Goal: Task Accomplishment & Management: Manage account settings

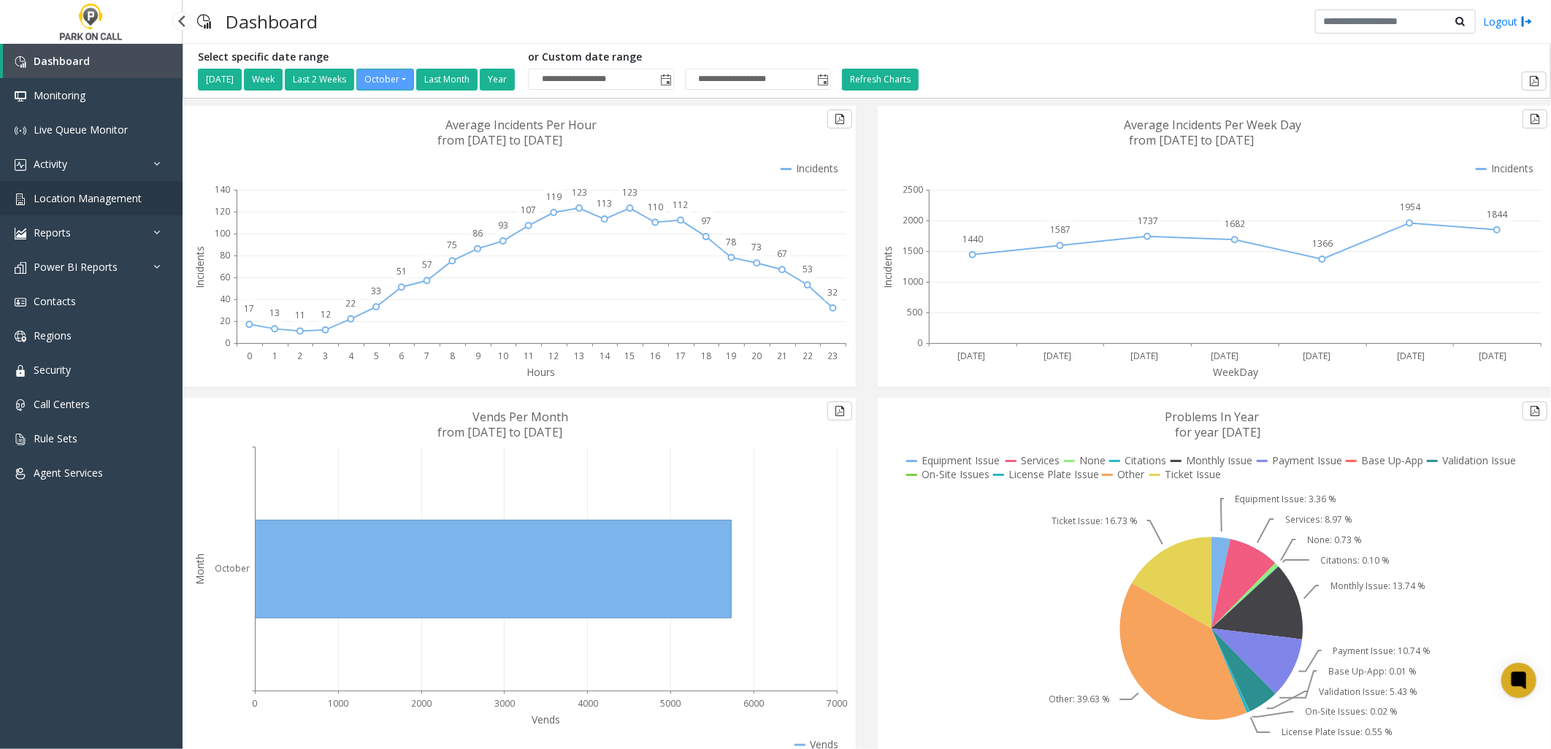
click at [121, 196] on span "Location Management" at bounding box center [88, 198] width 108 height 14
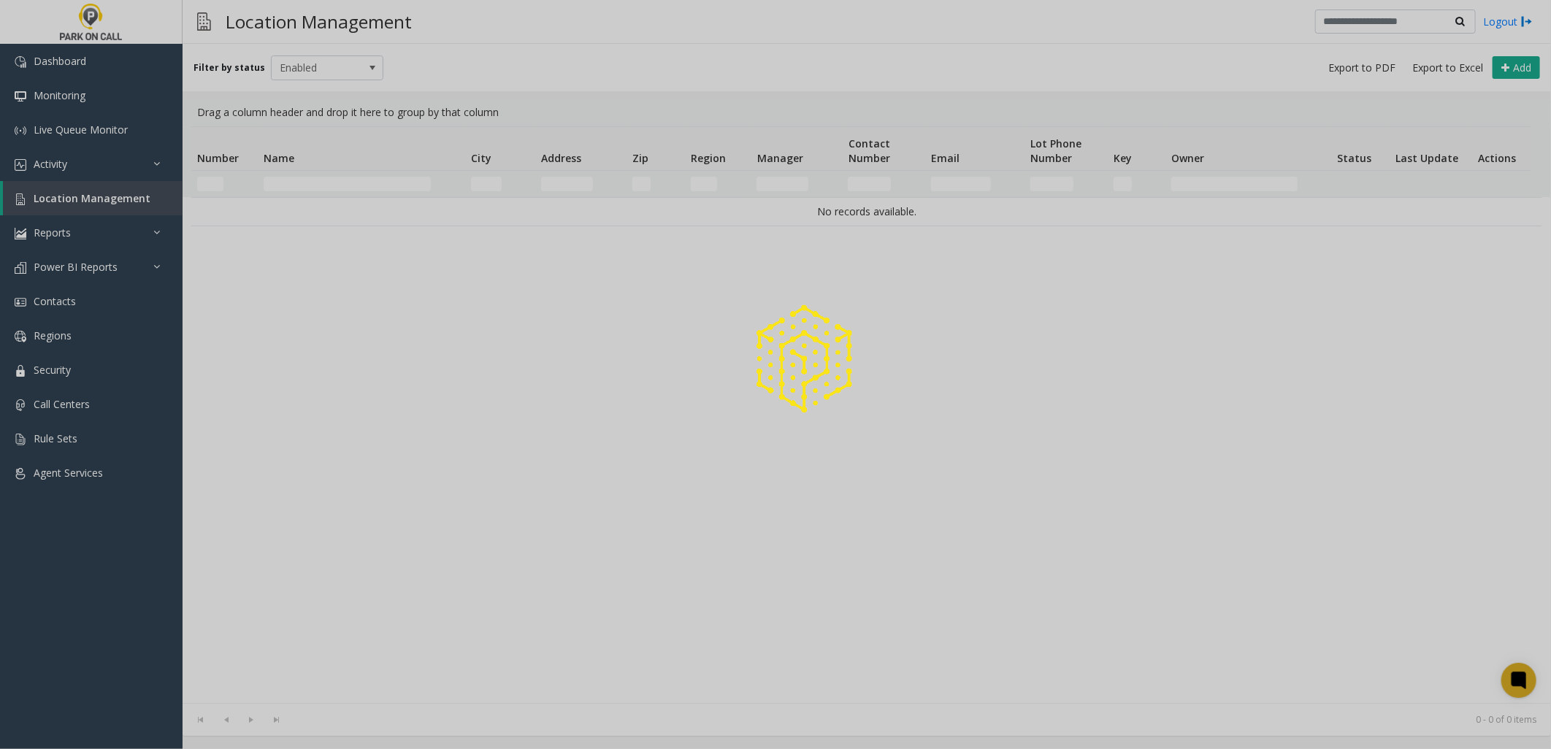
click at [337, 185] on div at bounding box center [775, 374] width 1551 height 749
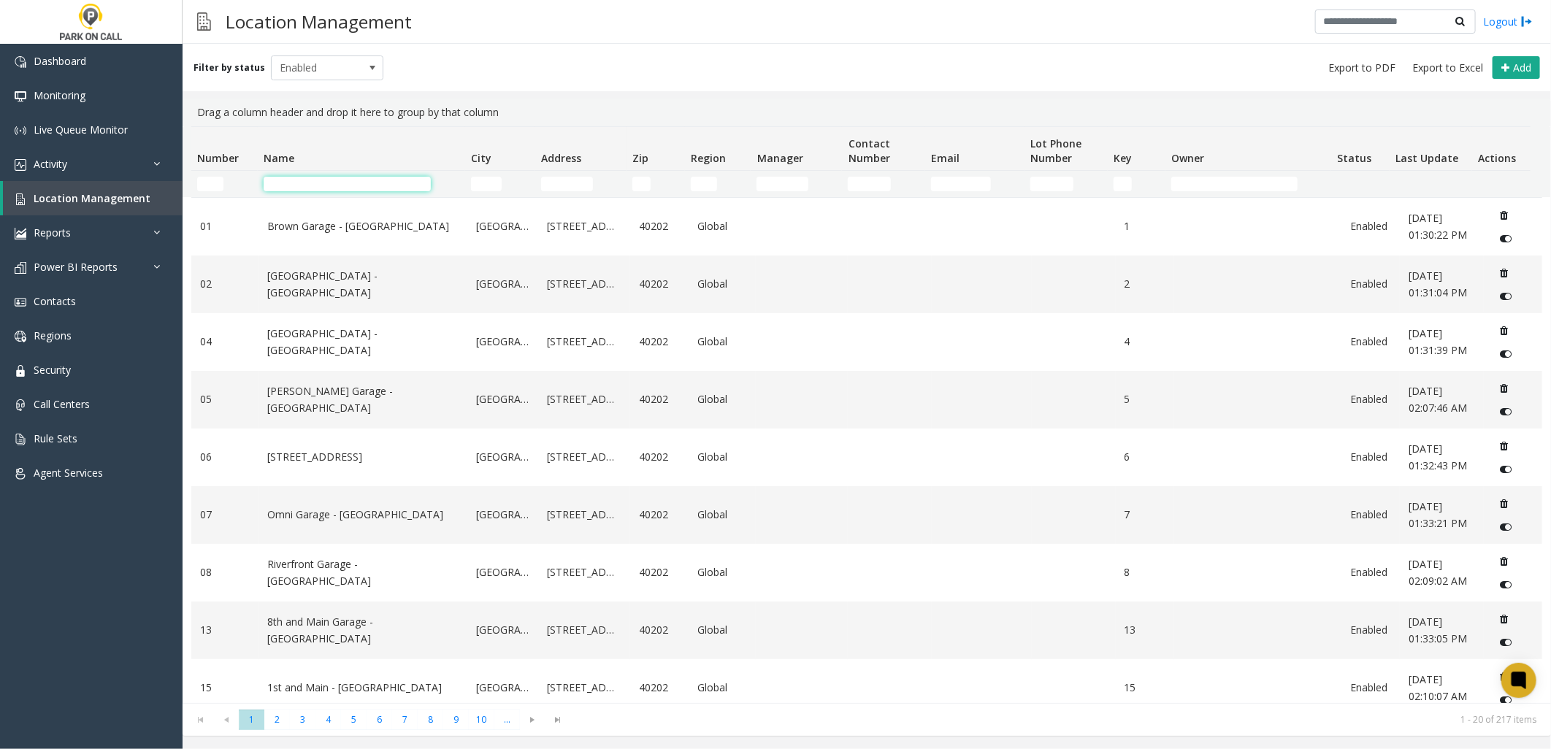
click at [341, 183] on input "Name Filter" at bounding box center [347, 184] width 167 height 15
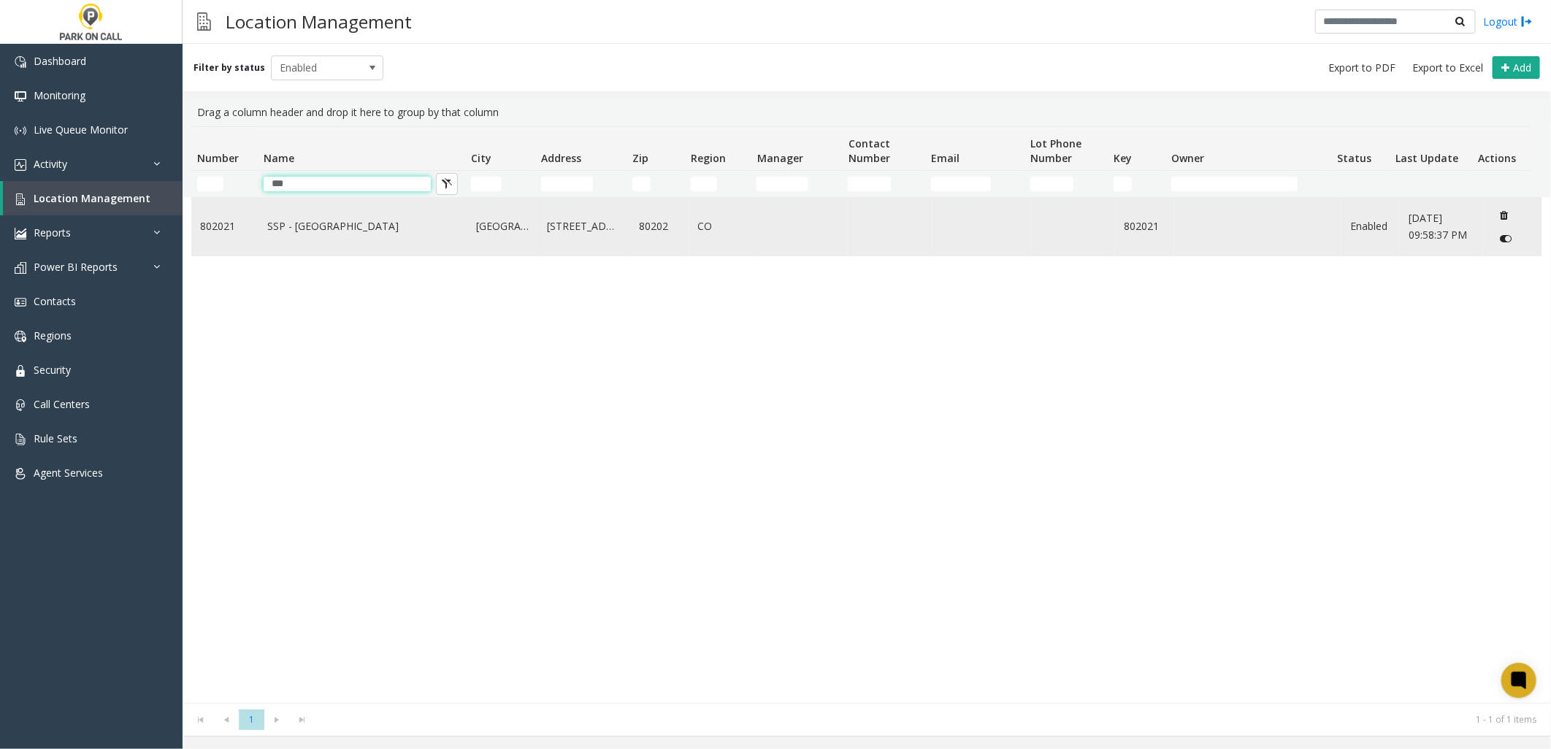
type input "***"
click at [348, 221] on link "SSP - [GEOGRAPHIC_DATA]" at bounding box center [362, 226] width 191 height 16
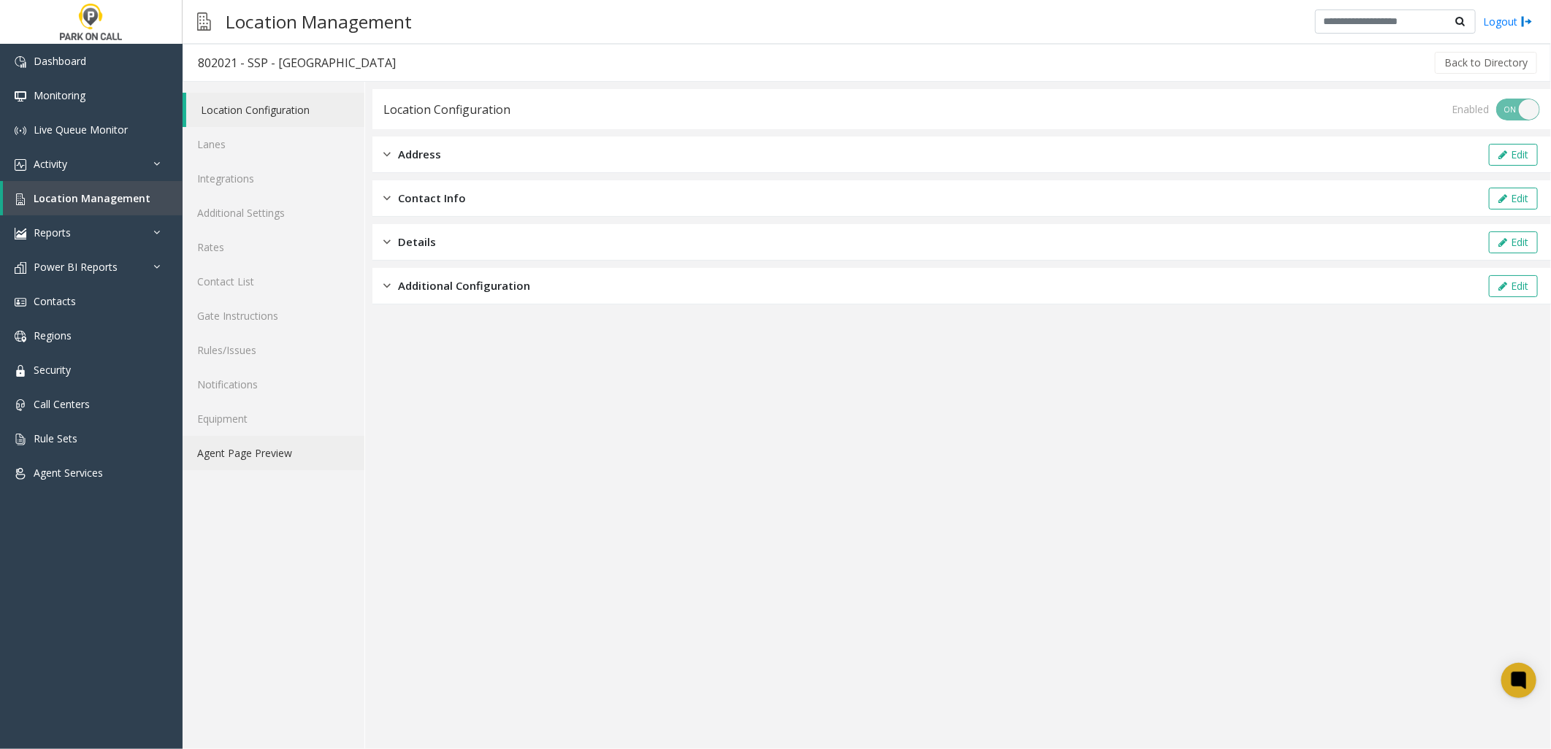
click at [278, 447] on link "Agent Page Preview" at bounding box center [274, 453] width 182 height 34
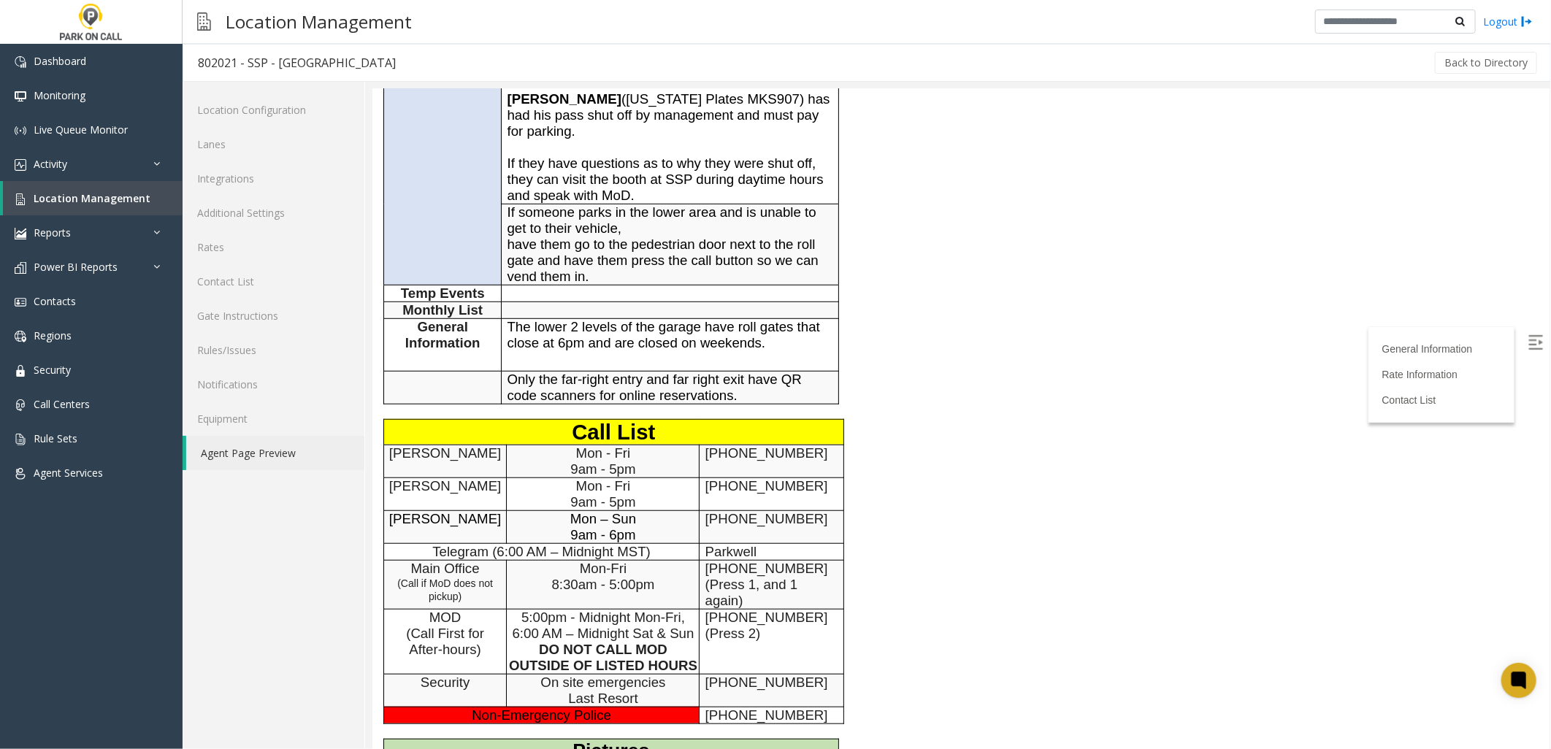
scroll to position [567, 0]
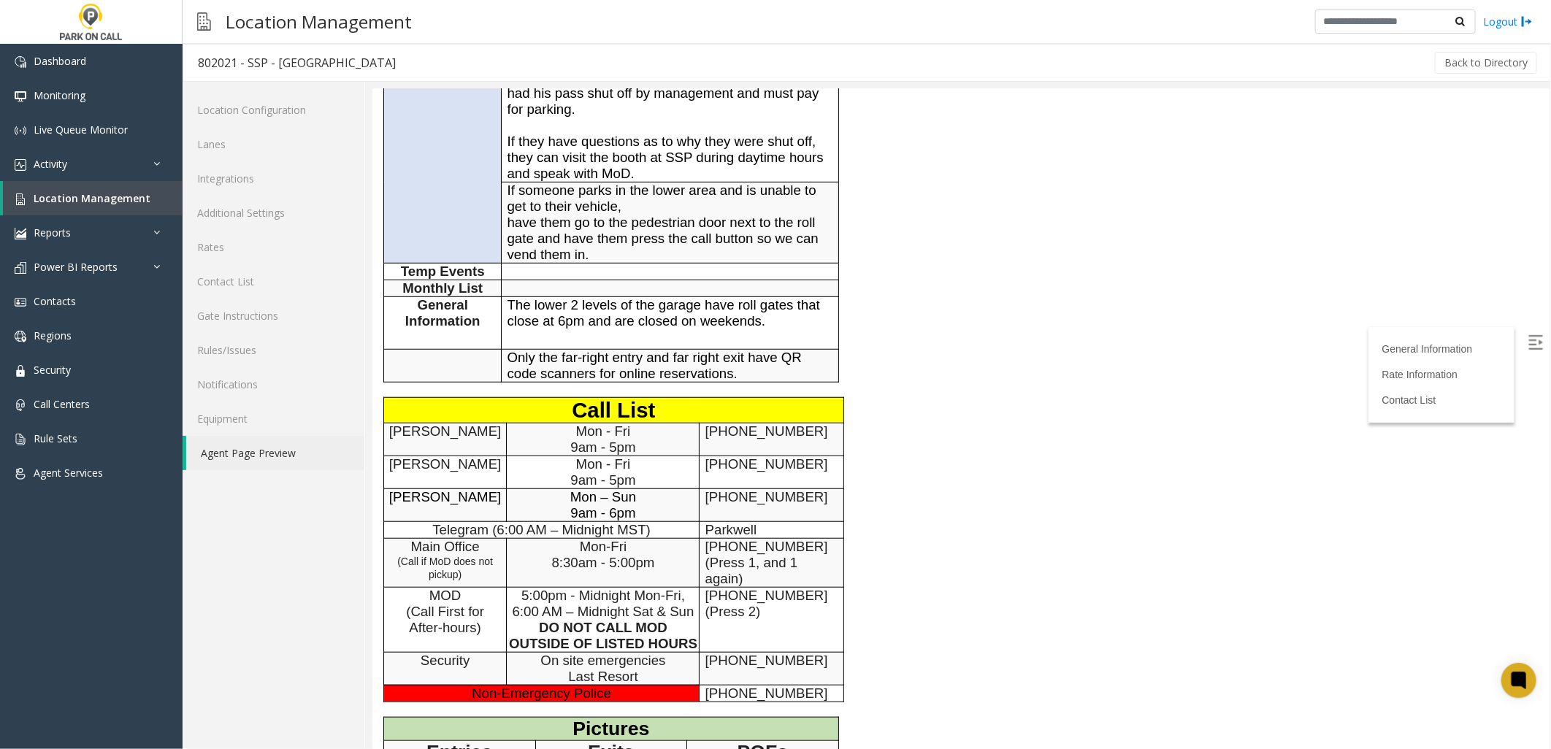
click at [986, 446] on div "General Information General Information Time Zone Mountain Time Zone ±0 Address…" at bounding box center [715, 269] width 686 height 1390
click at [242, 342] on link "Rules/Issues" at bounding box center [274, 350] width 182 height 34
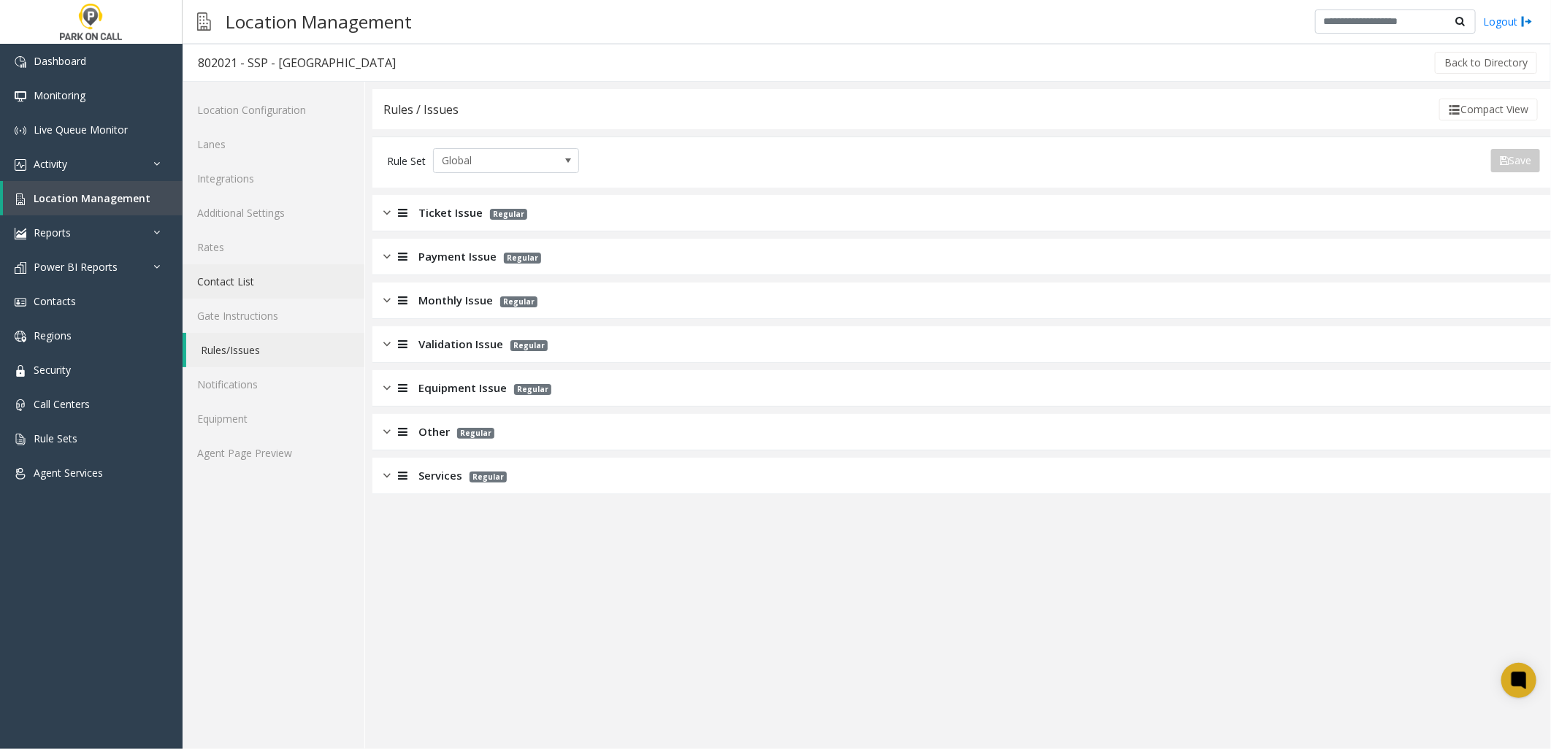
click at [254, 280] on link "Contact List" at bounding box center [274, 281] width 182 height 34
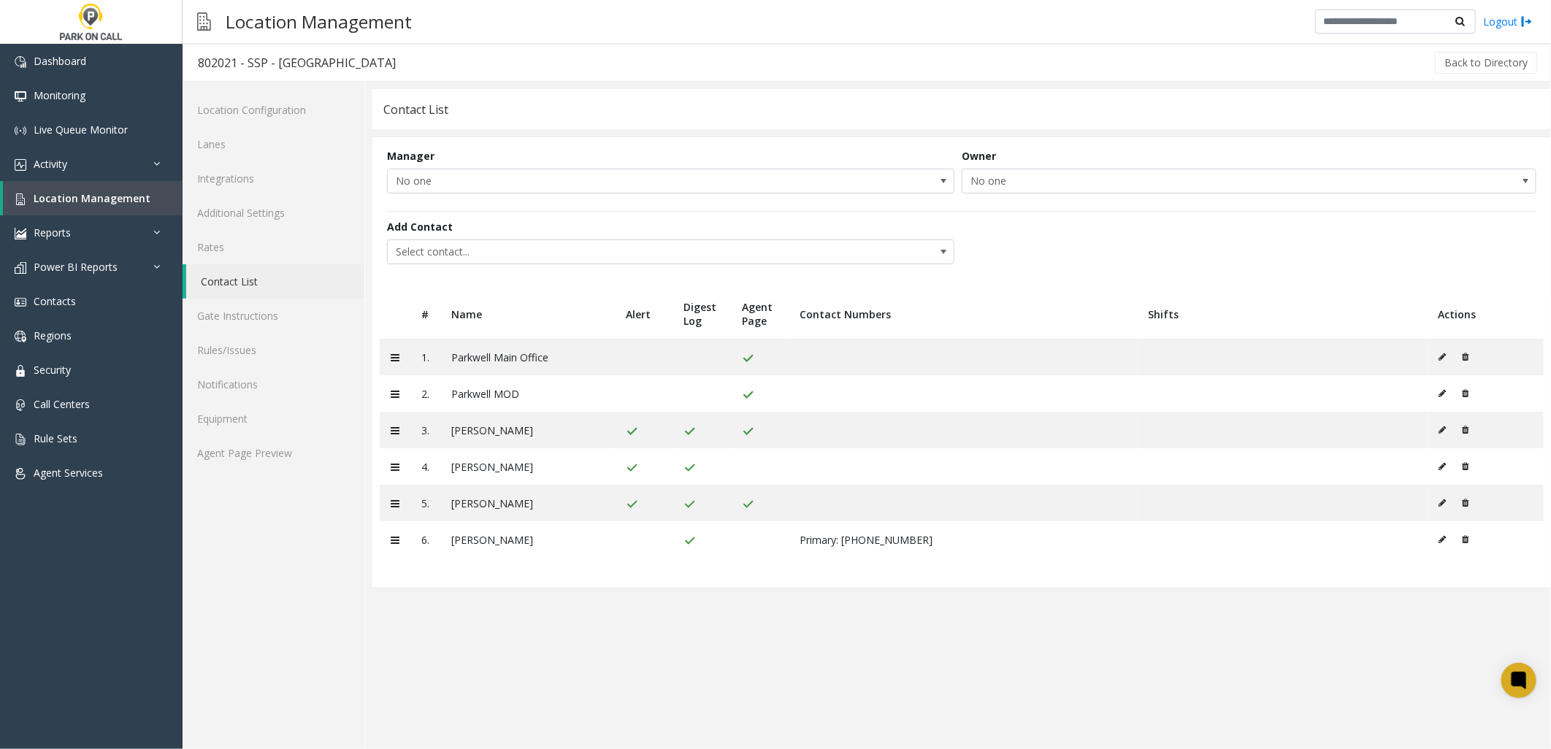
drag, startPoint x: 632, startPoint y: 641, endPoint x: 388, endPoint y: 609, distance: 245.3
click at [632, 640] on app-contact-list "Contact List Manager No one Owner No one Add Contact Select contact... # Name A…" at bounding box center [961, 419] width 1179 height 660
click at [685, 636] on app-contact-list "Contact List Manager No one Owner No one Add Contact Select contact... # Name A…" at bounding box center [961, 419] width 1179 height 660
click at [127, 198] on span "Location Management" at bounding box center [92, 198] width 117 height 14
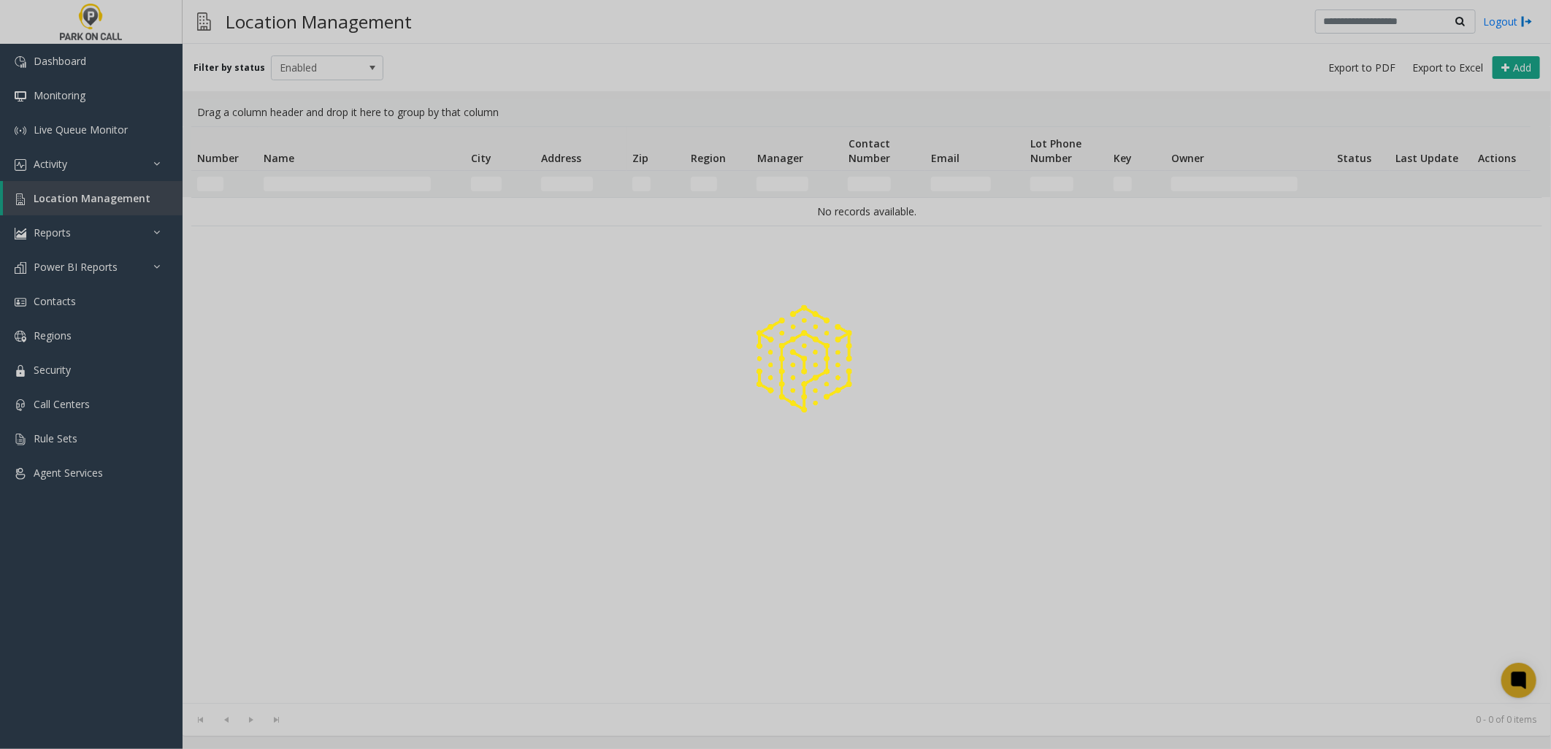
click at [354, 183] on div at bounding box center [775, 374] width 1551 height 749
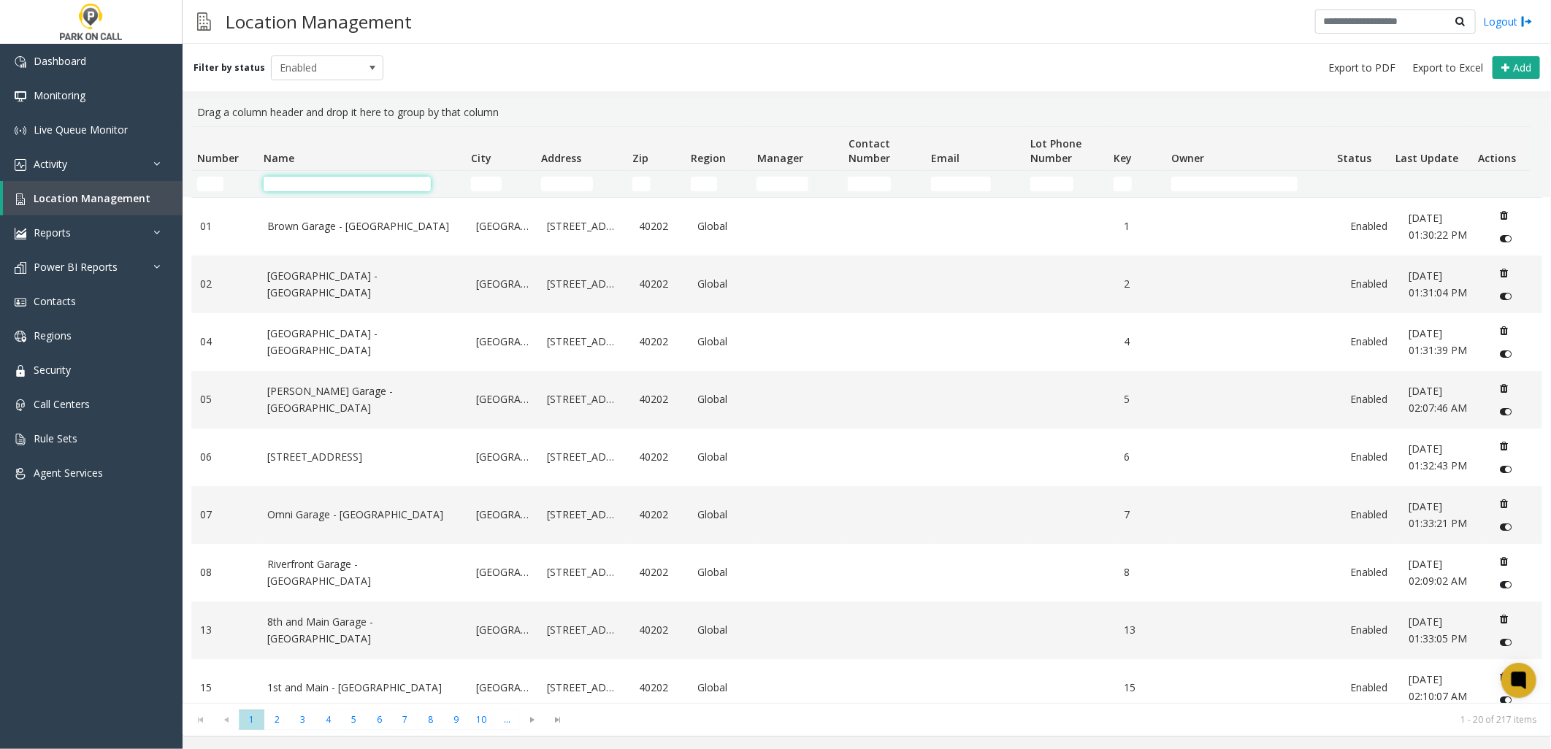
click at [354, 185] on input "Name Filter" at bounding box center [347, 184] width 167 height 15
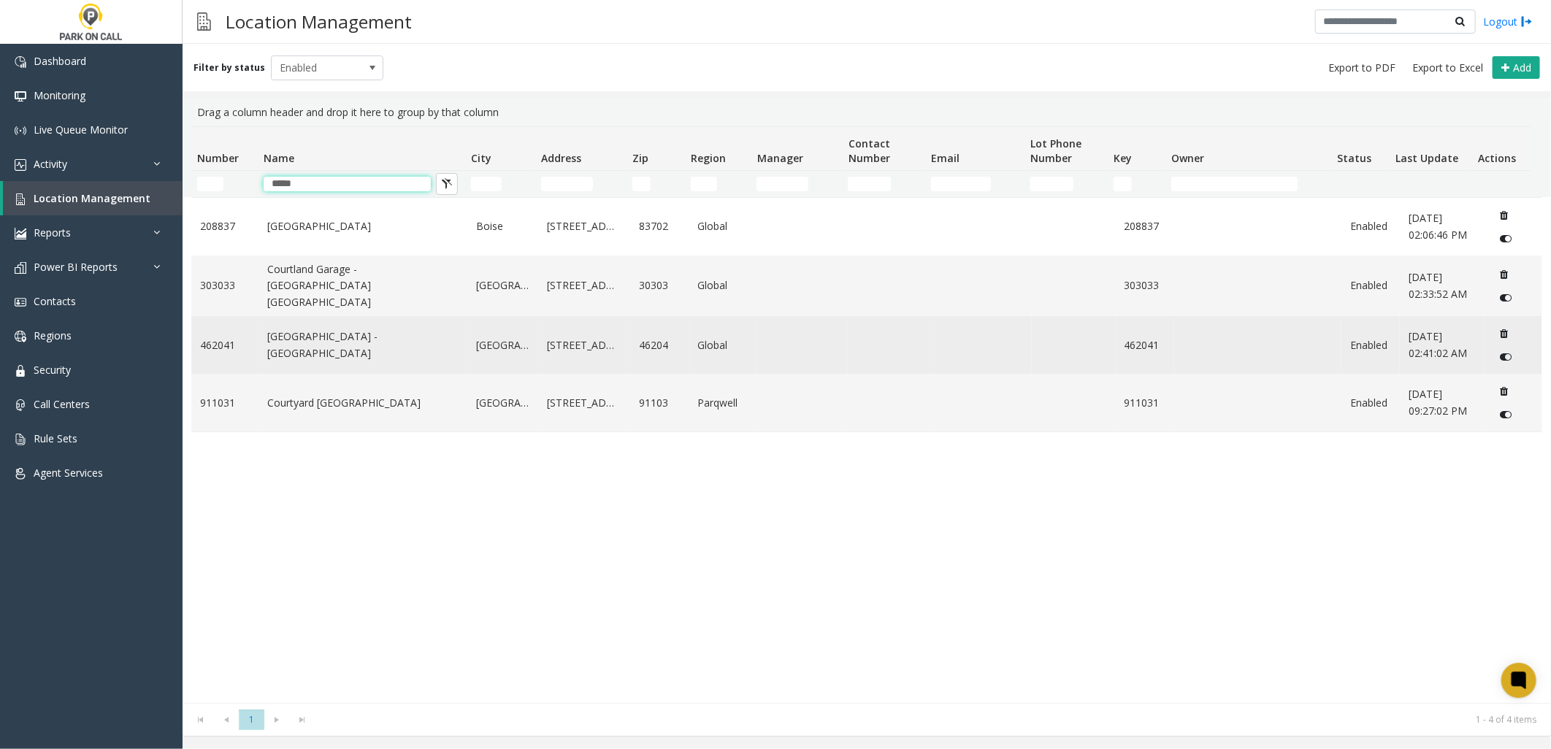
type input "*****"
click at [373, 346] on link "[GEOGRAPHIC_DATA] - [GEOGRAPHIC_DATA]" at bounding box center [362, 345] width 191 height 33
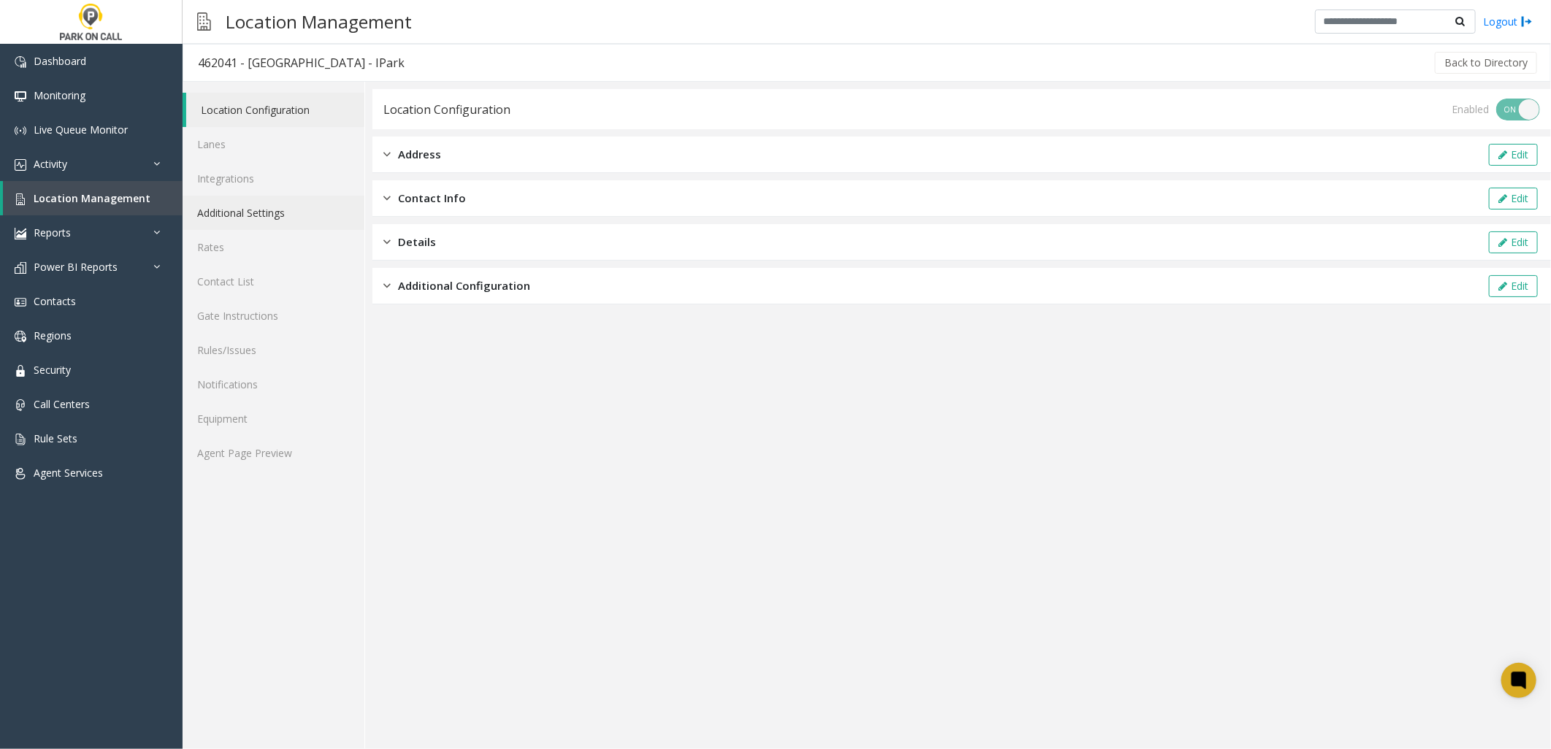
click at [277, 215] on link "Additional Settings" at bounding box center [274, 213] width 182 height 34
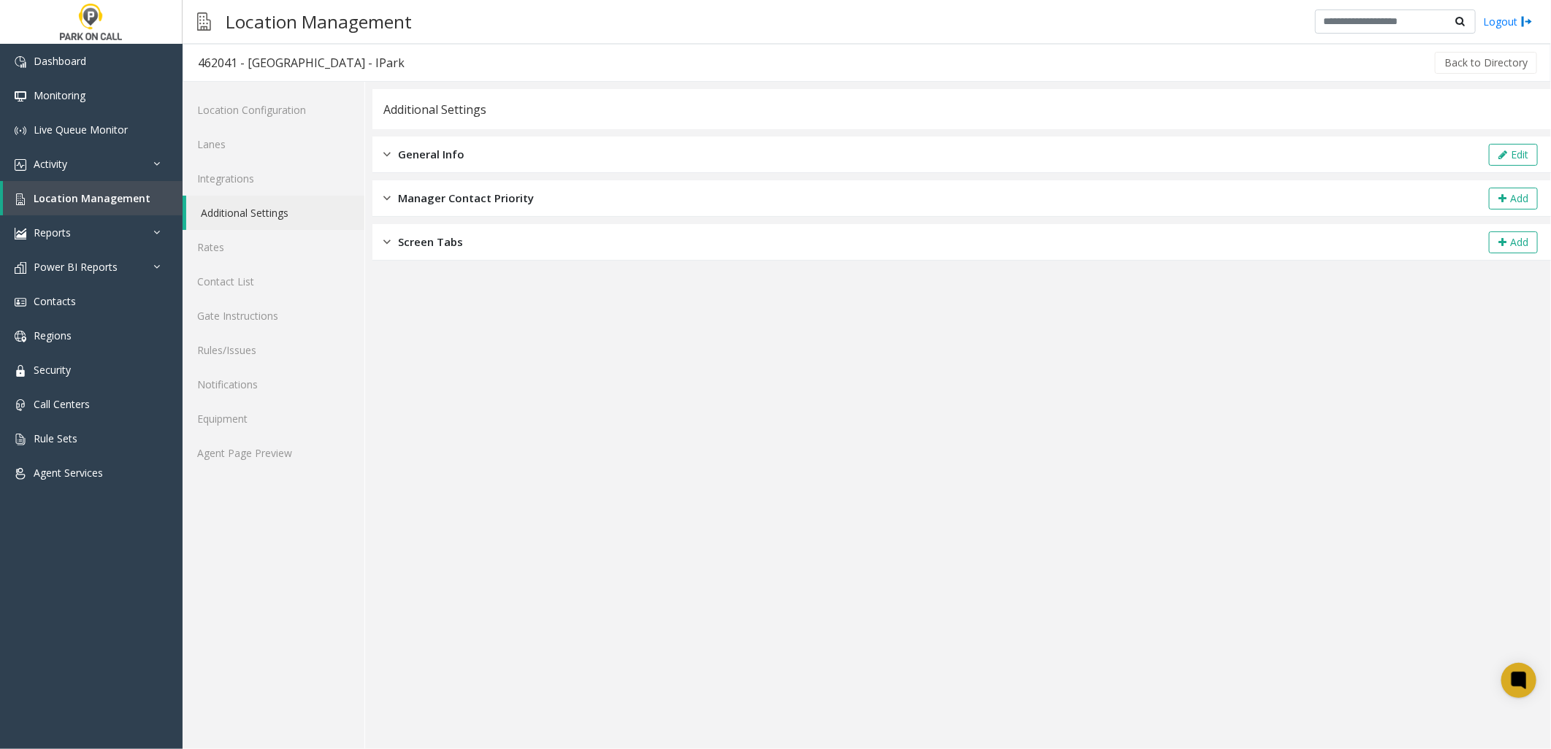
click at [428, 159] on span "General Info" at bounding box center [431, 154] width 66 height 17
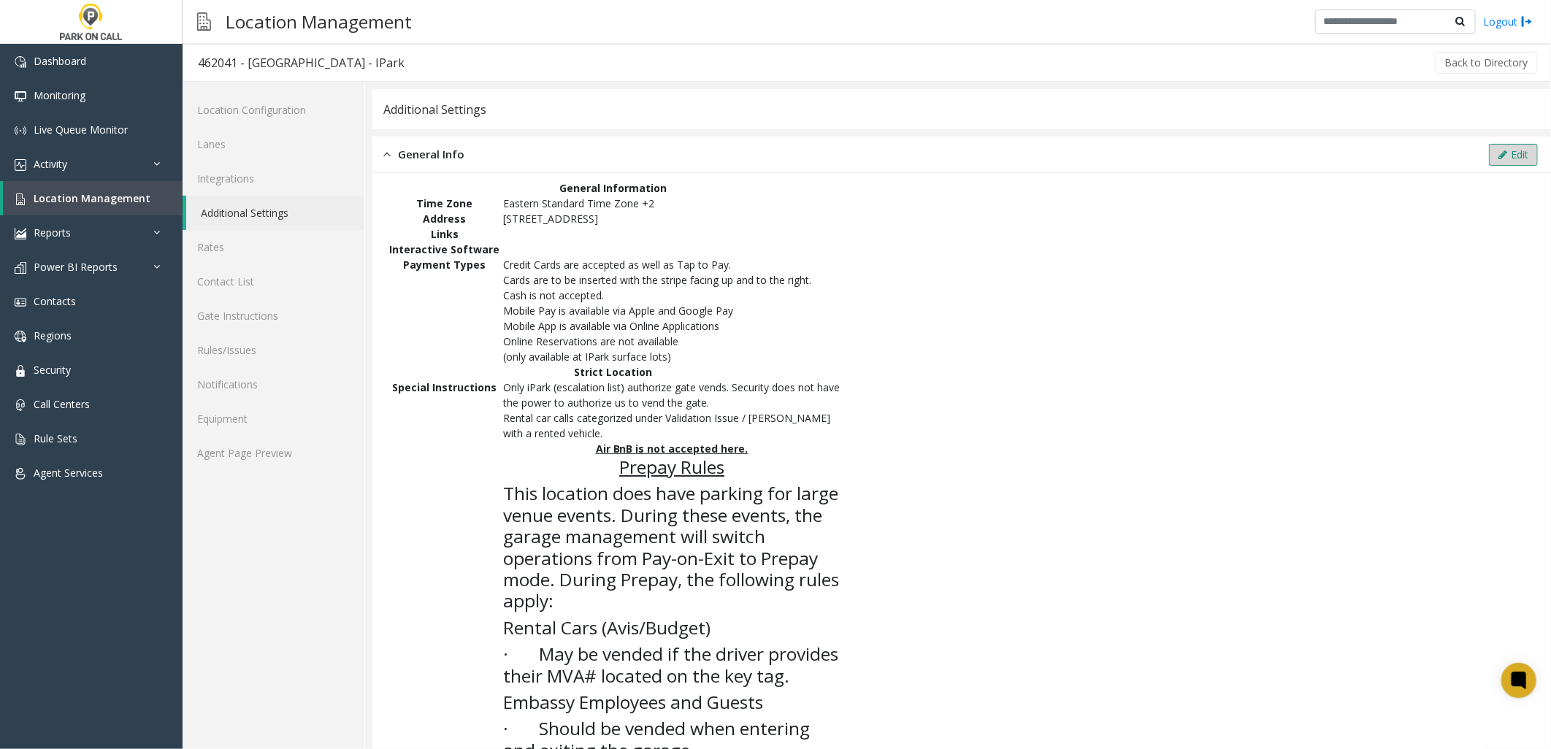
click at [1498, 158] on button "Edit" at bounding box center [1513, 155] width 49 height 22
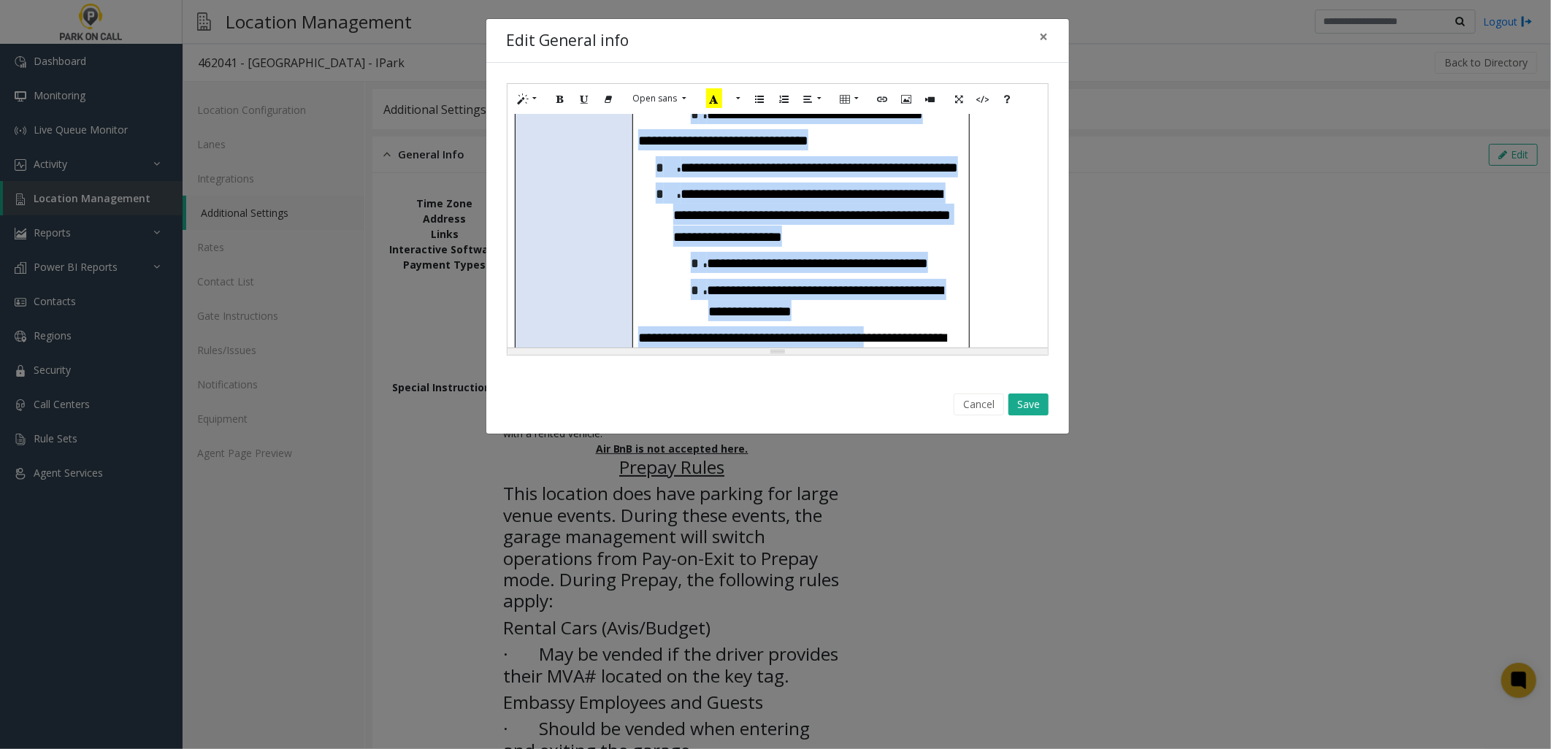
scroll to position [1053, 0]
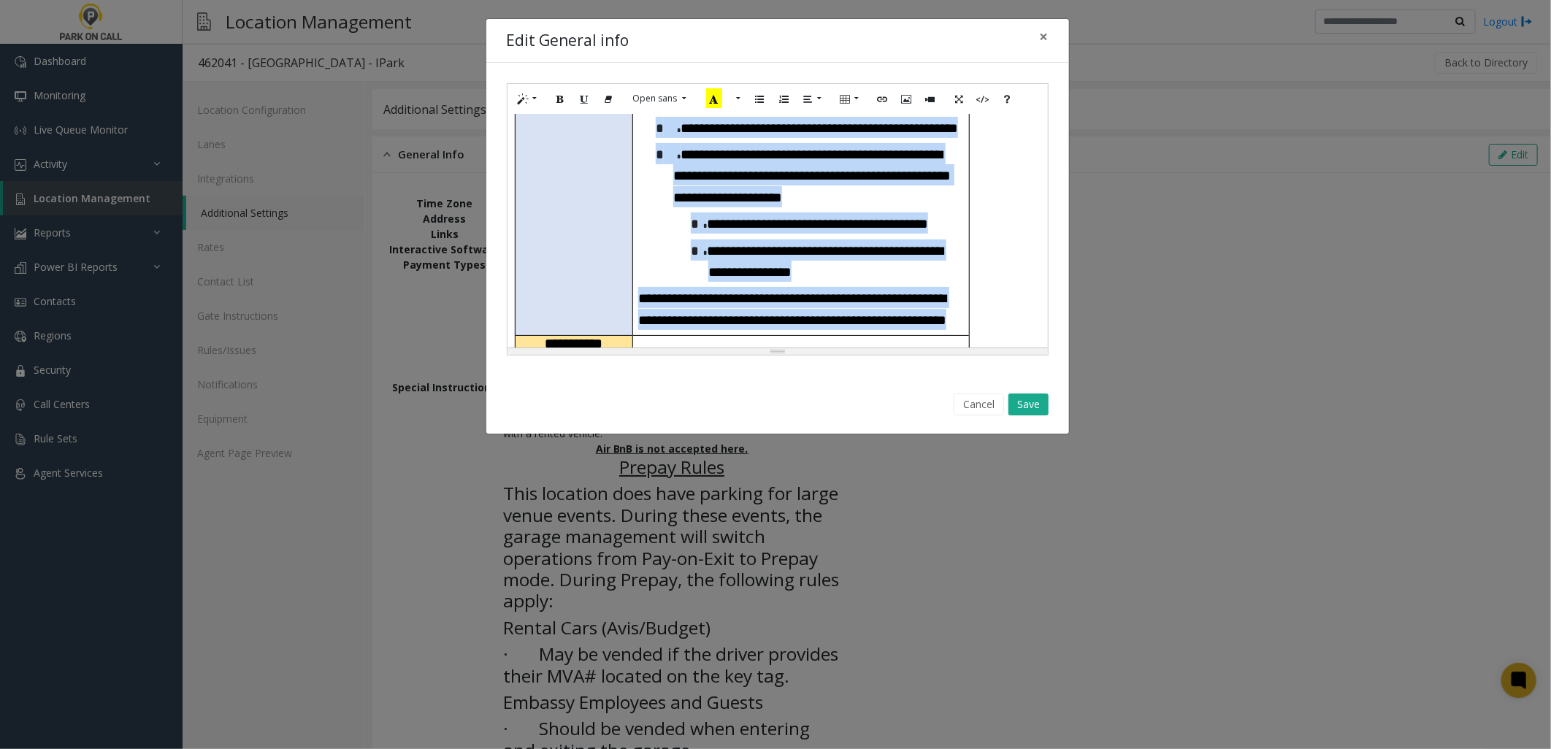
drag, startPoint x: 755, startPoint y: 145, endPoint x: 889, endPoint y: 290, distance: 197.9
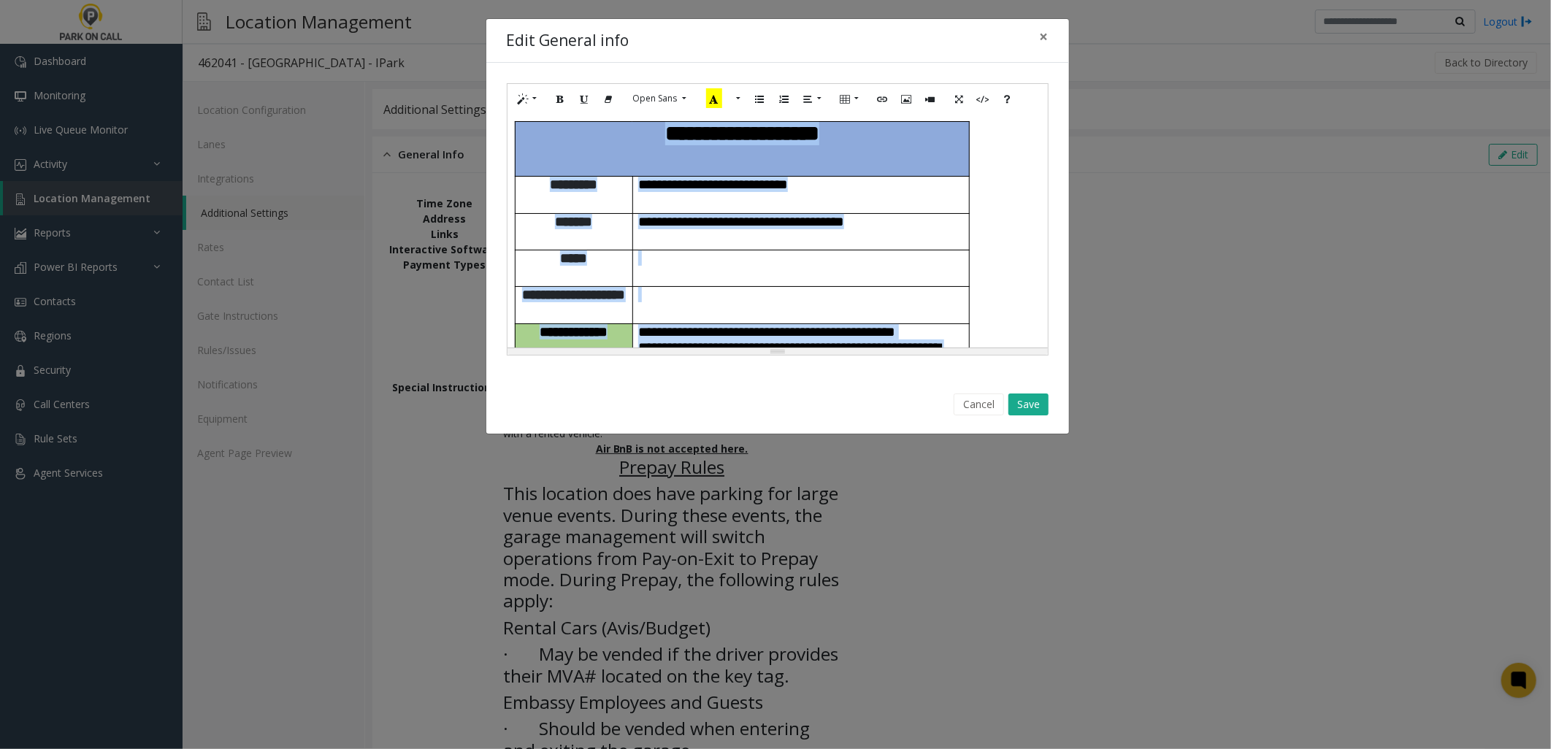
scroll to position [1864, 0]
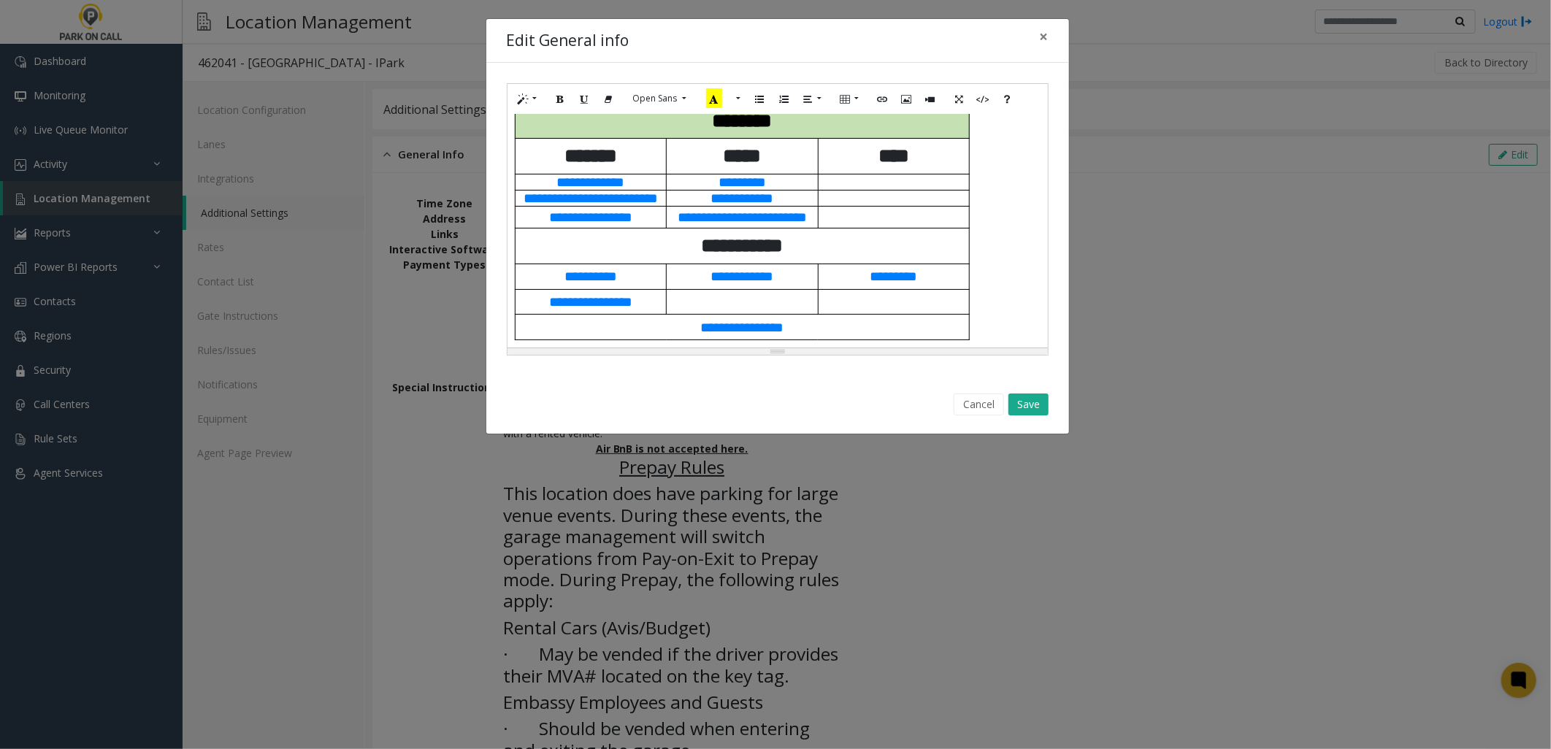
drag, startPoint x: 617, startPoint y: 151, endPoint x: 1448, endPoint y: 791, distance: 1048.6
click at [1448, 748] on html "Dashboard Monitoring Live Queue Monitor Activity Daily Activity Lane Activity A…" at bounding box center [775, 374] width 1551 height 749
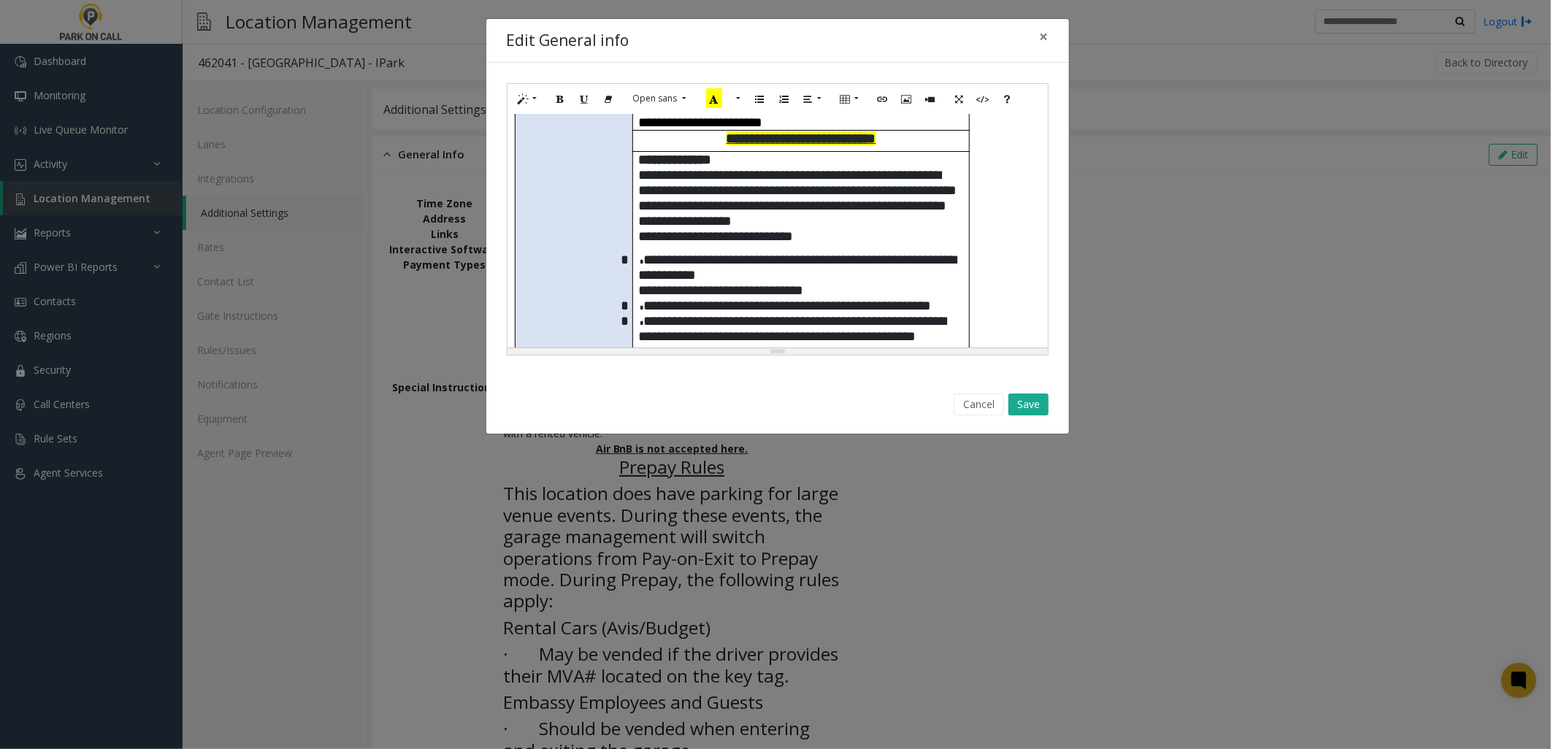
scroll to position [629, 0]
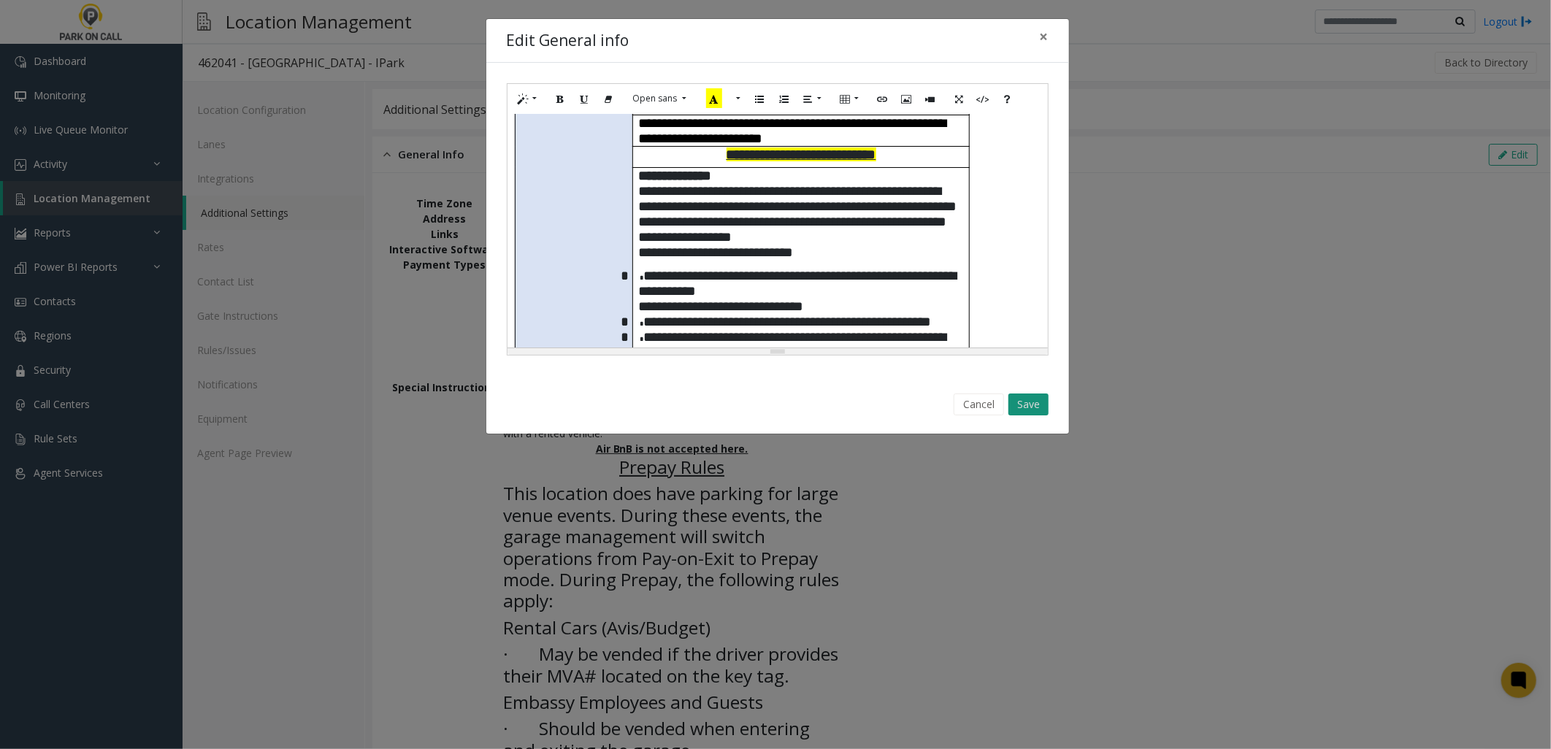
click at [1025, 404] on button "Save" at bounding box center [1028, 405] width 40 height 22
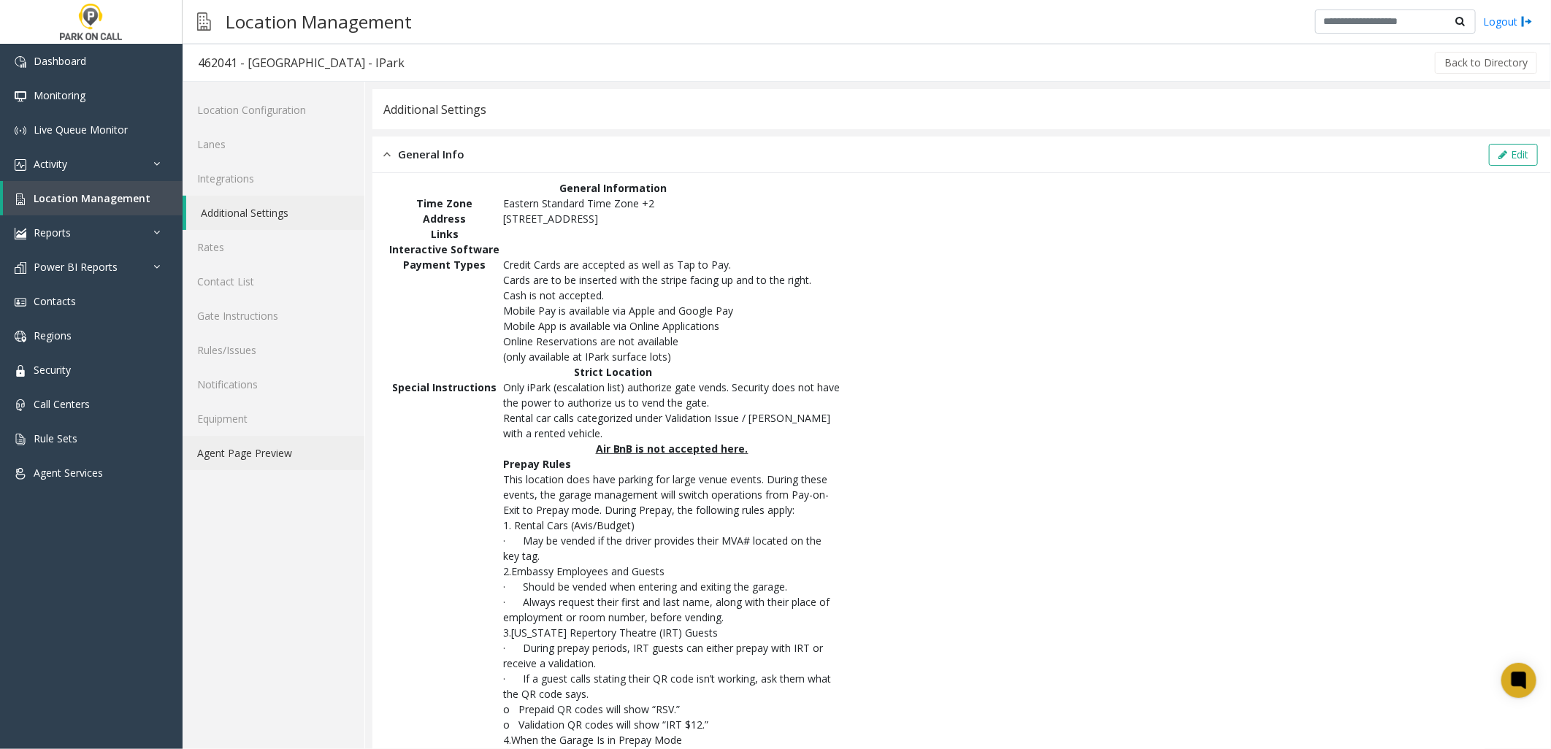
click at [234, 461] on link "Agent Page Preview" at bounding box center [274, 453] width 182 height 34
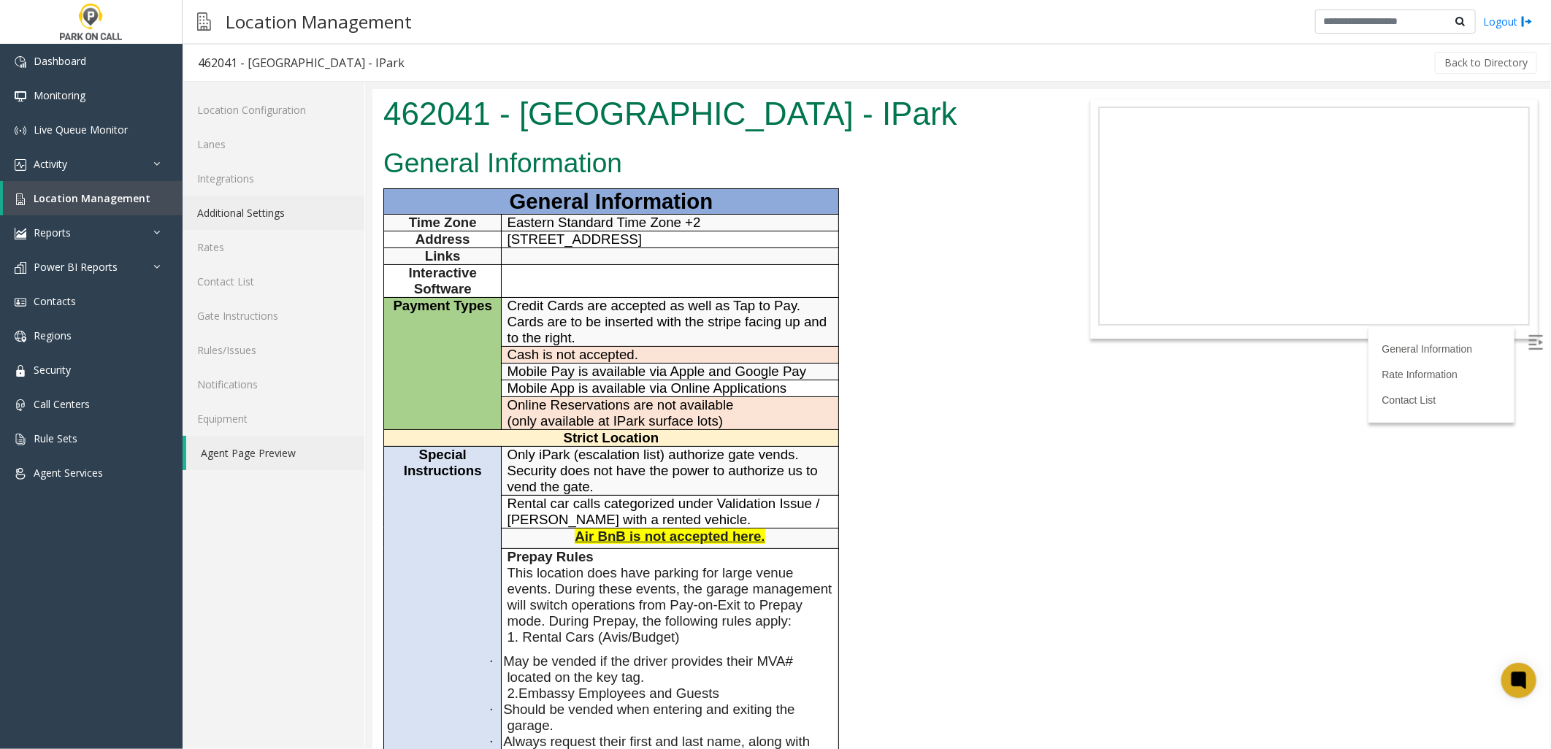
click at [261, 213] on link "Additional Settings" at bounding box center [274, 213] width 182 height 34
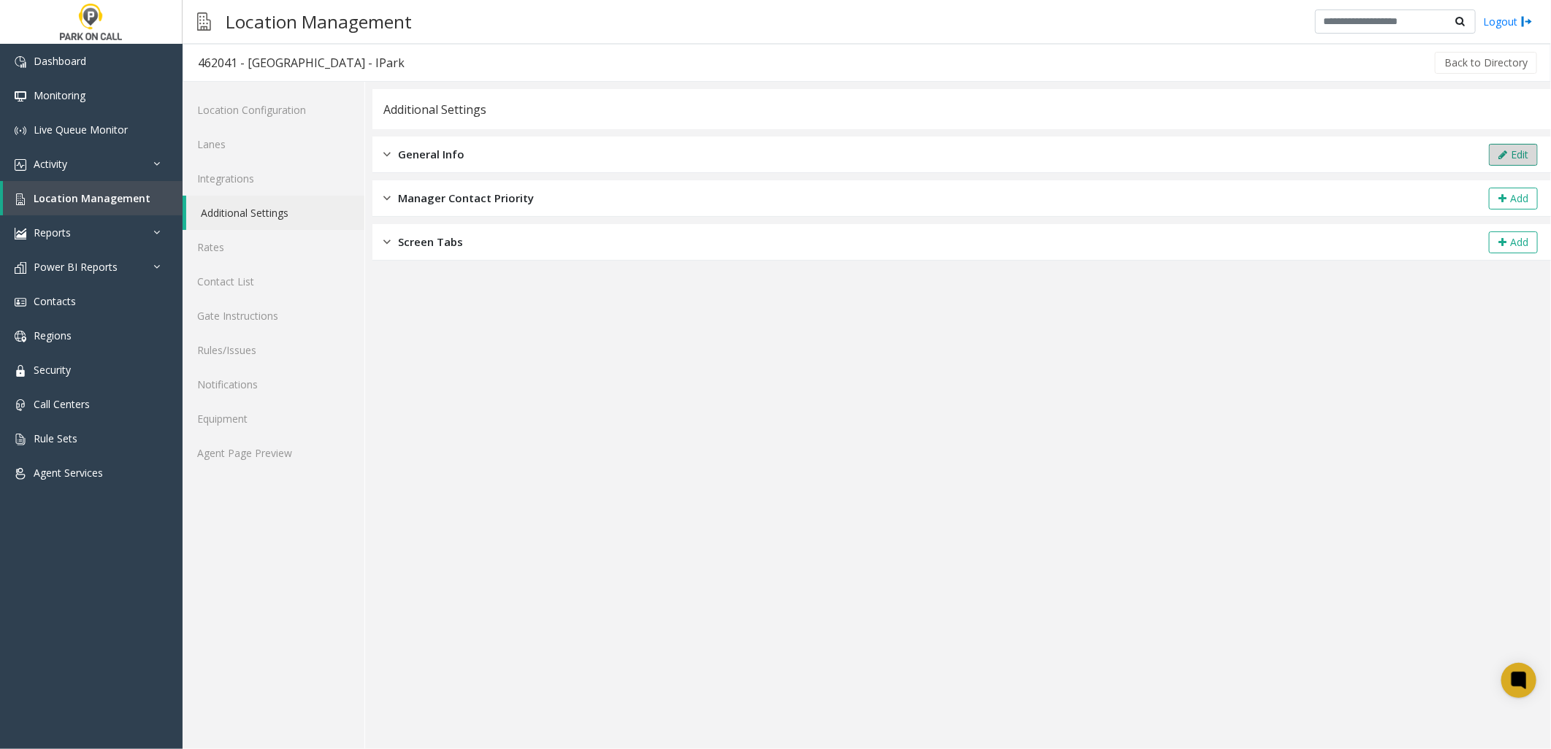
click at [1514, 155] on button "Edit" at bounding box center [1513, 155] width 49 height 22
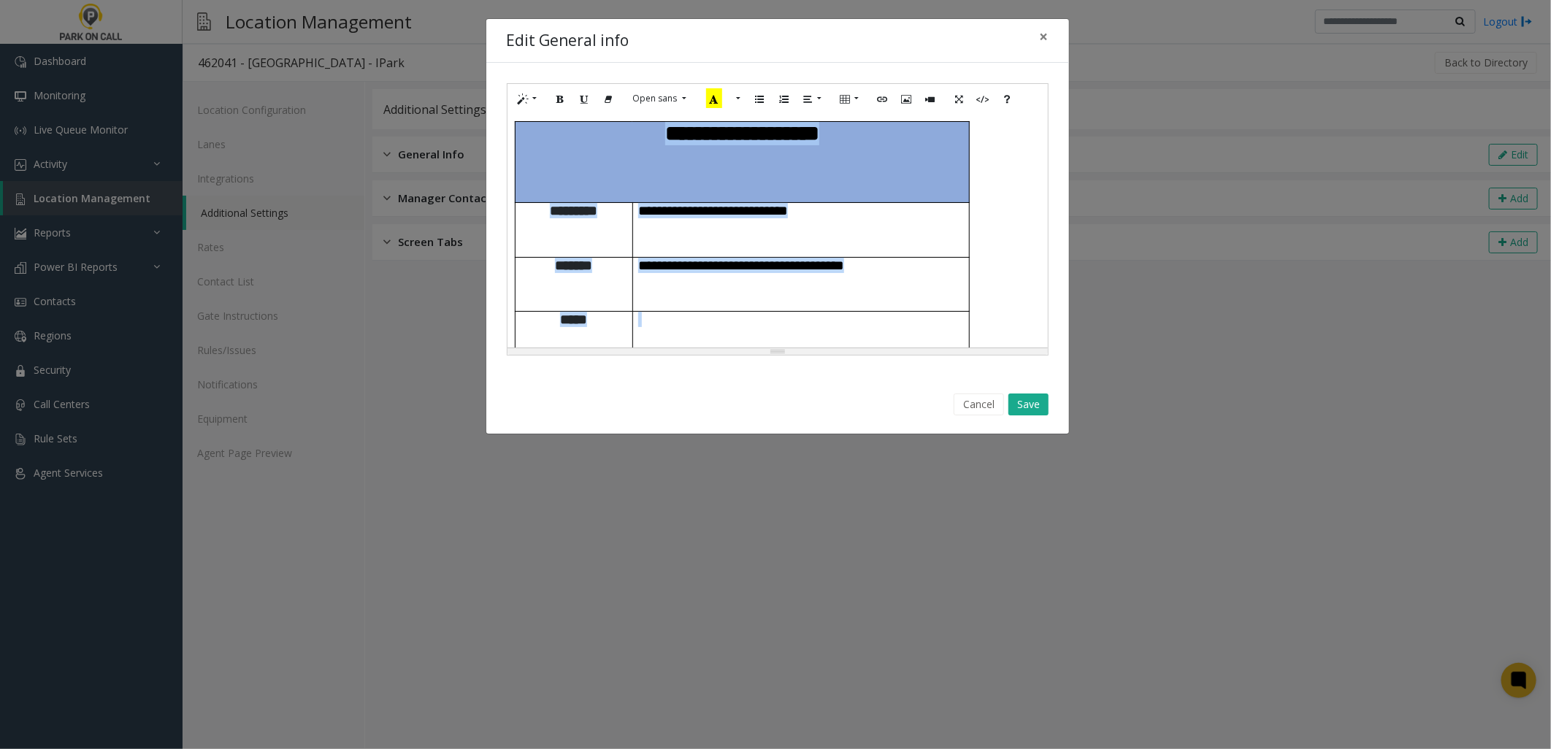
scroll to position [1838, 0]
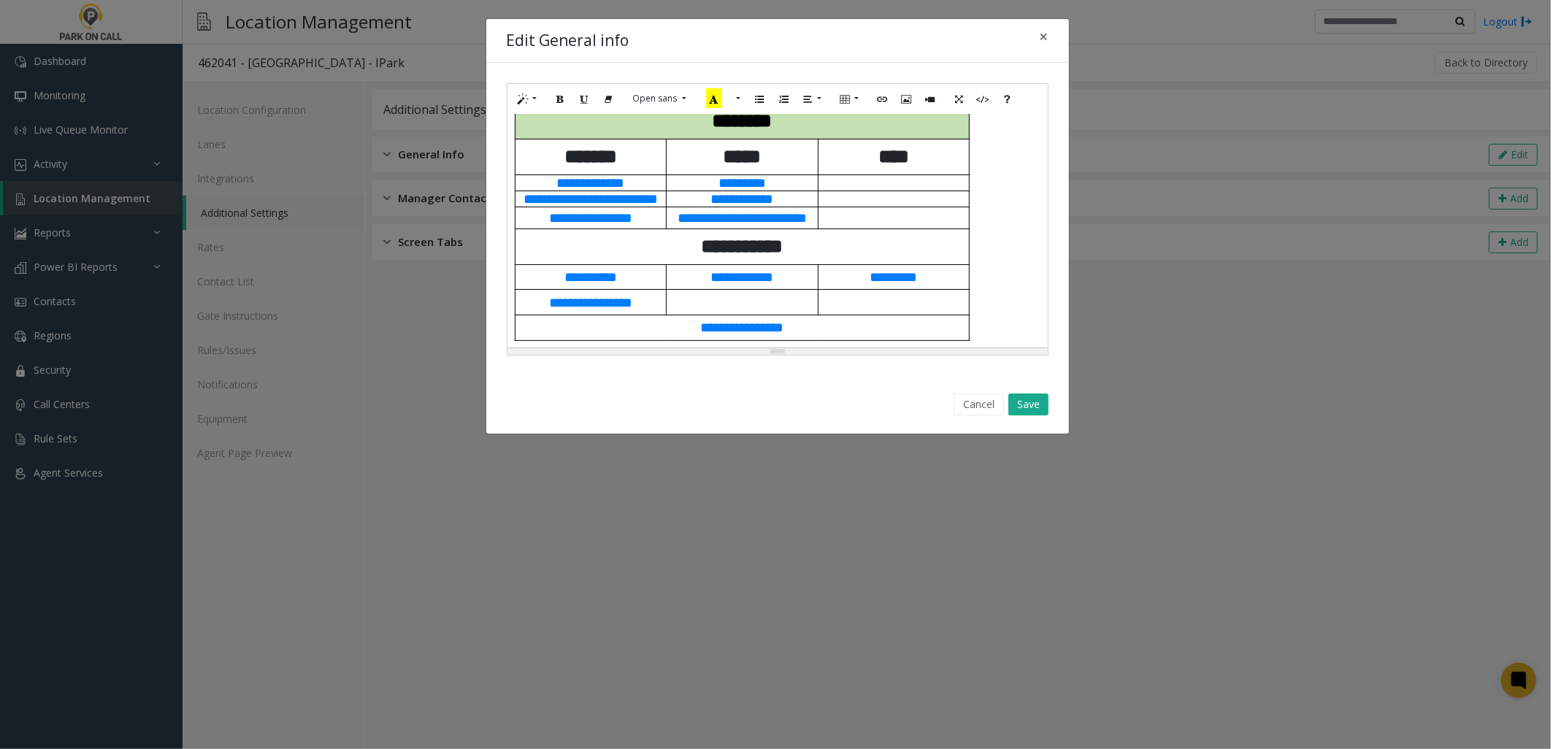
drag, startPoint x: 622, startPoint y: 137, endPoint x: 1144, endPoint y: 791, distance: 837.0
click at [1144, 748] on html "Dashboard Monitoring Live Queue Monitor Activity Daily Activity Lane Activity A…" at bounding box center [775, 374] width 1551 height 749
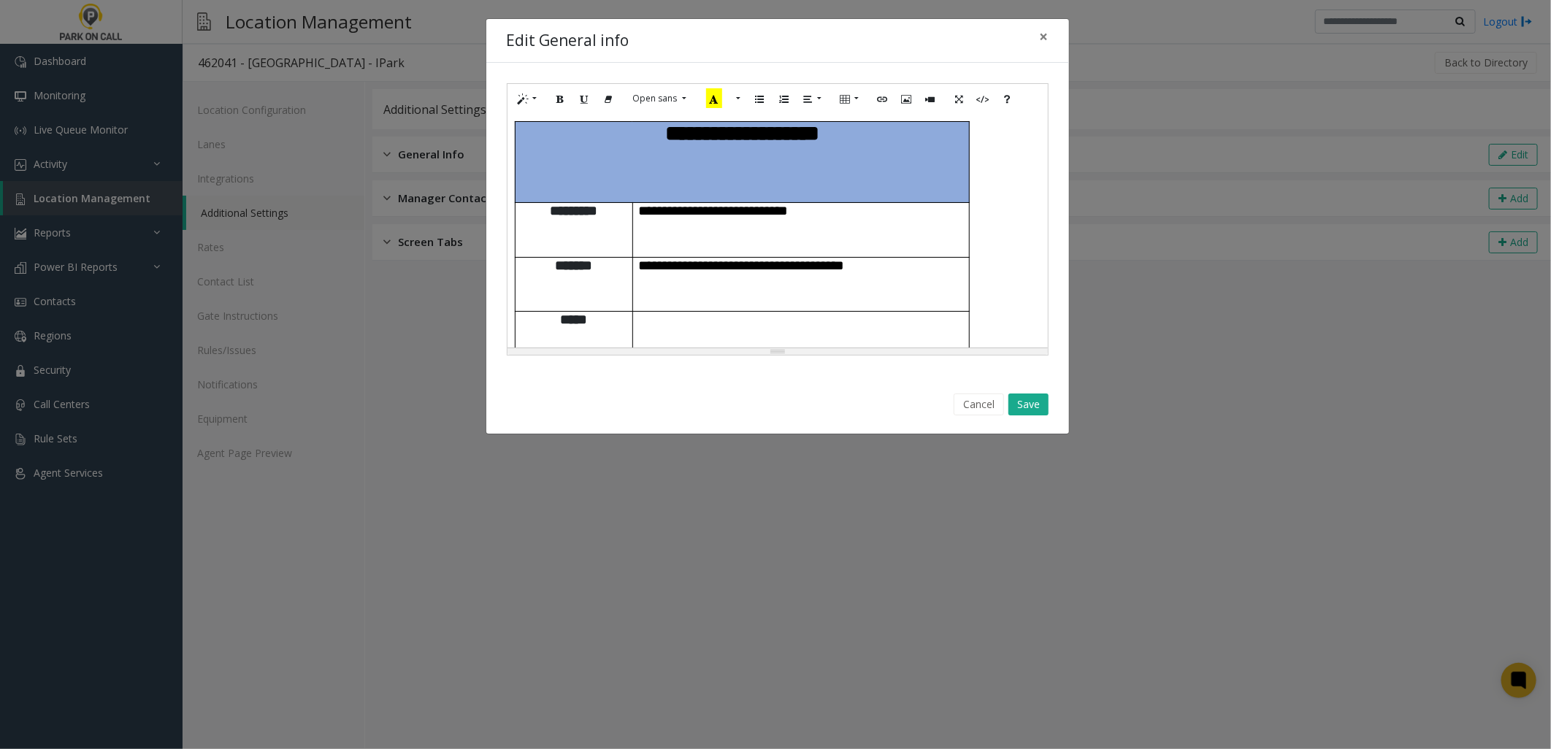
scroll to position [1837, 0]
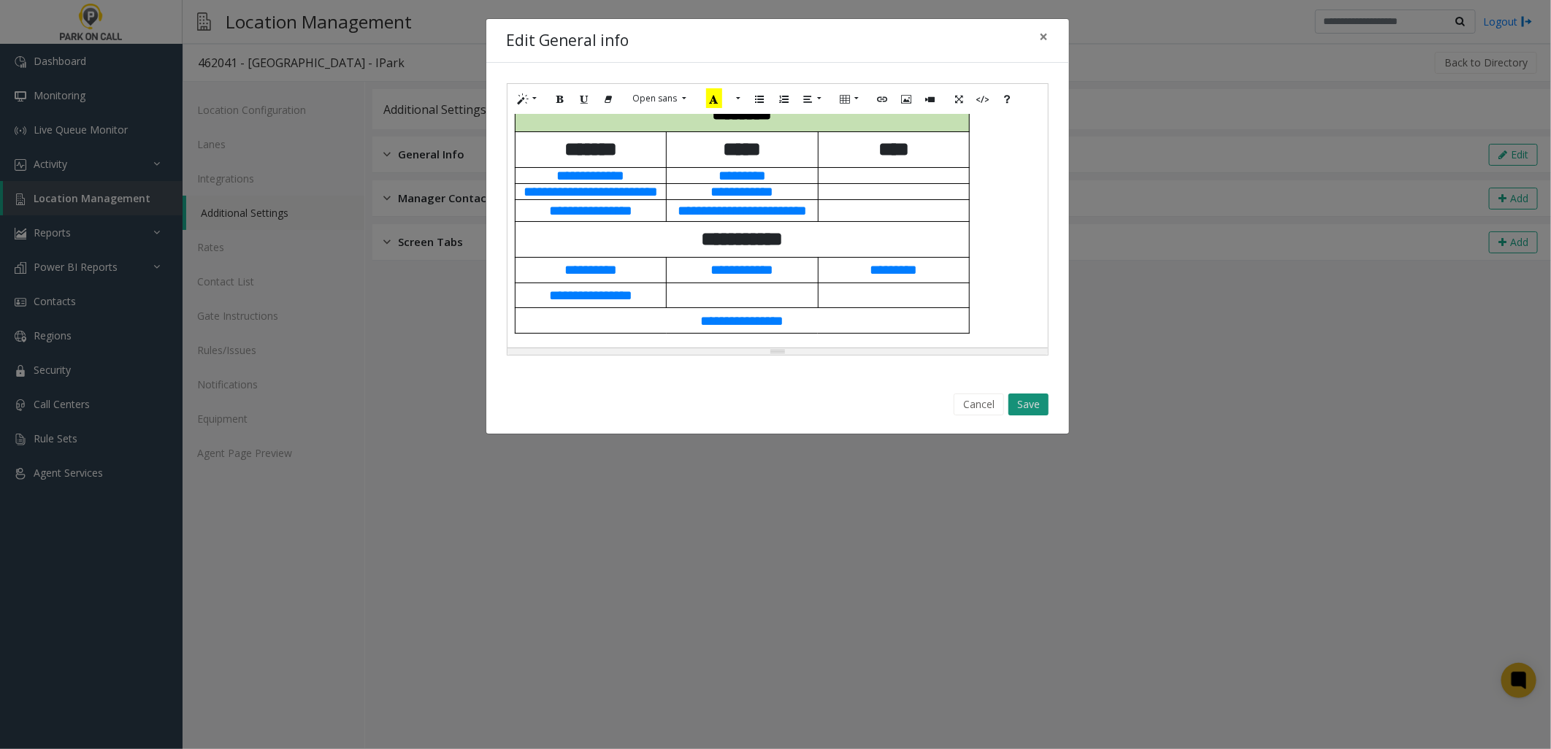
click at [1042, 410] on button "Save" at bounding box center [1028, 405] width 40 height 22
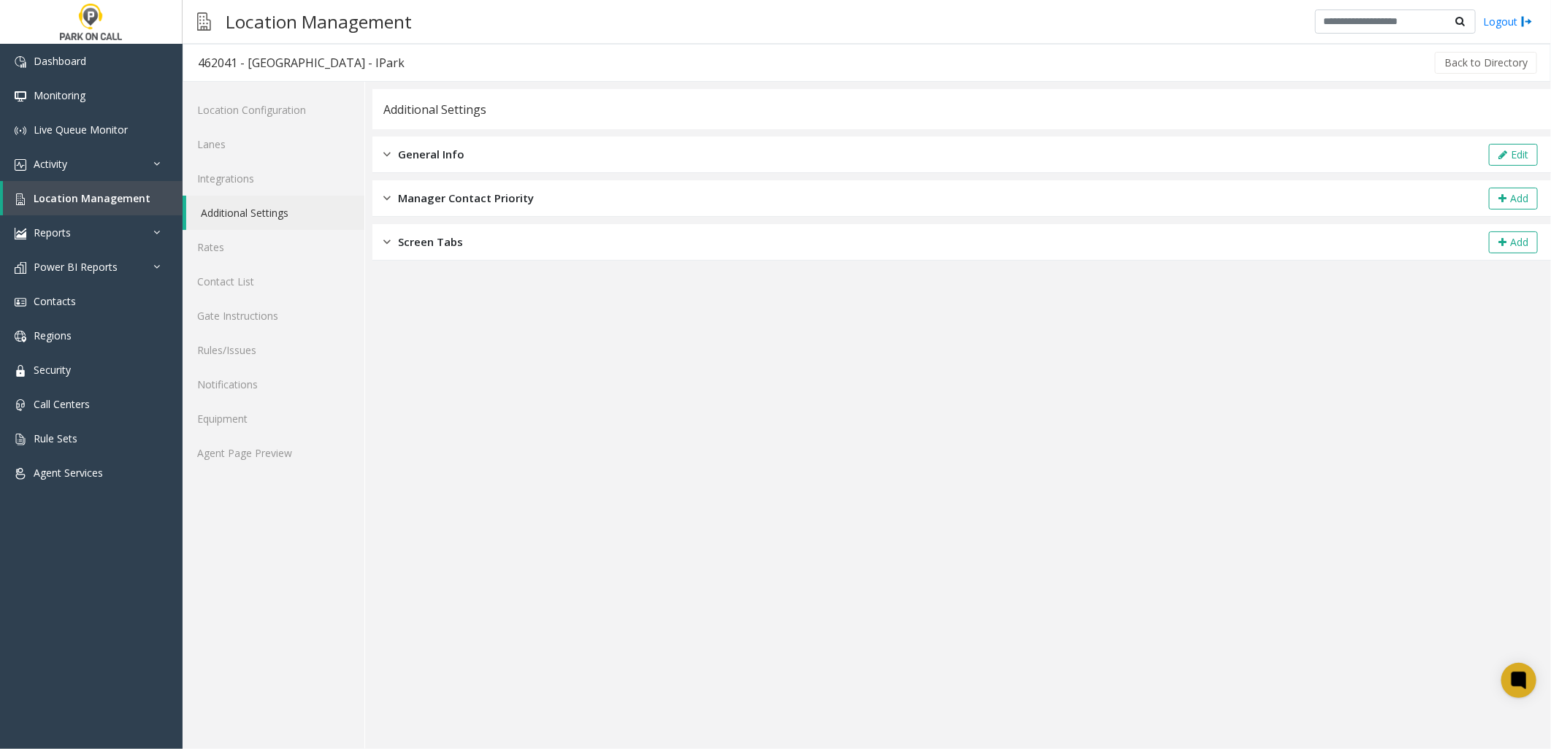
click at [250, 472] on div "Location Configuration Lanes Integrations Additional Settings Rates Contact Lis…" at bounding box center [274, 415] width 183 height 667
click at [272, 460] on link "Agent Page Preview" at bounding box center [274, 453] width 182 height 34
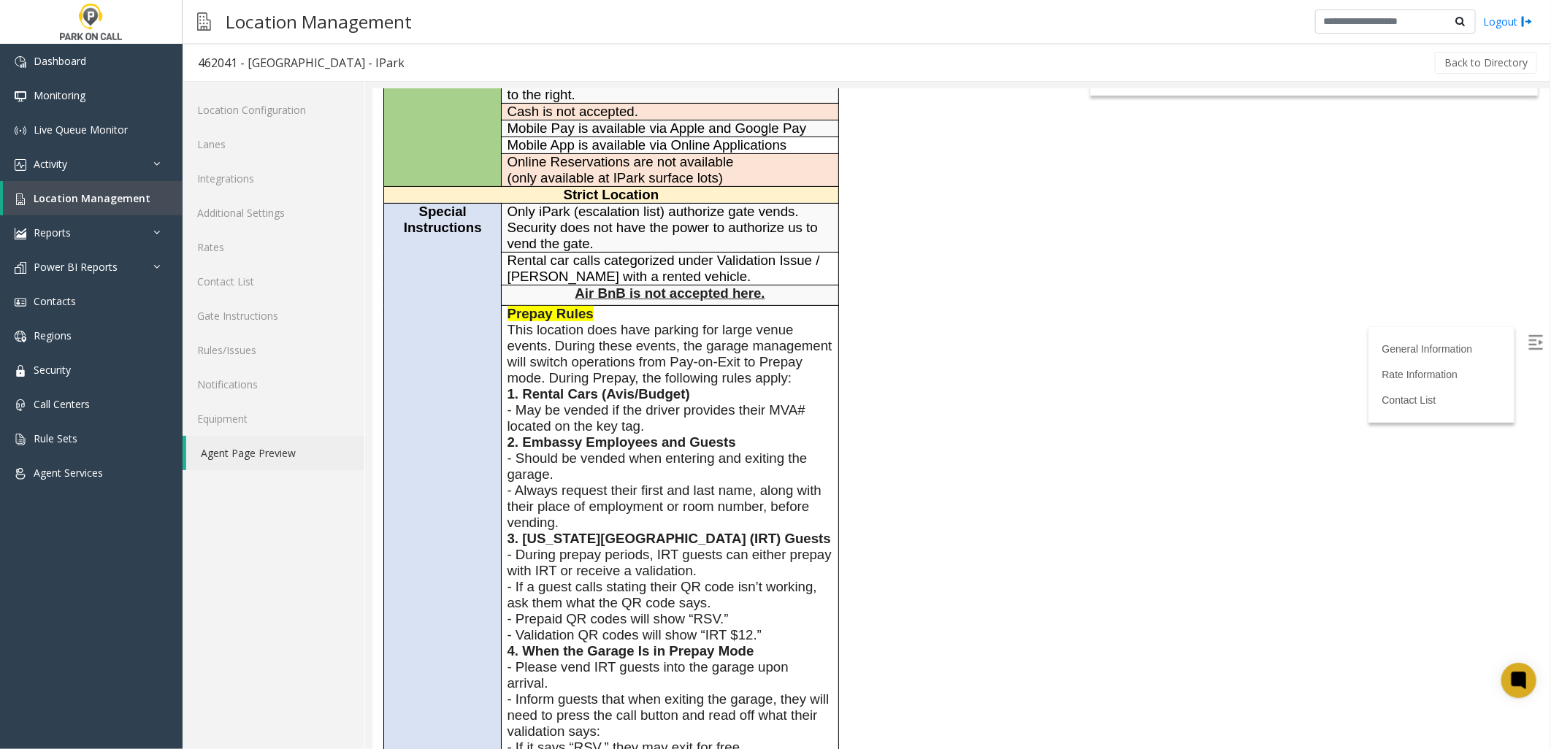
scroll to position [405, 0]
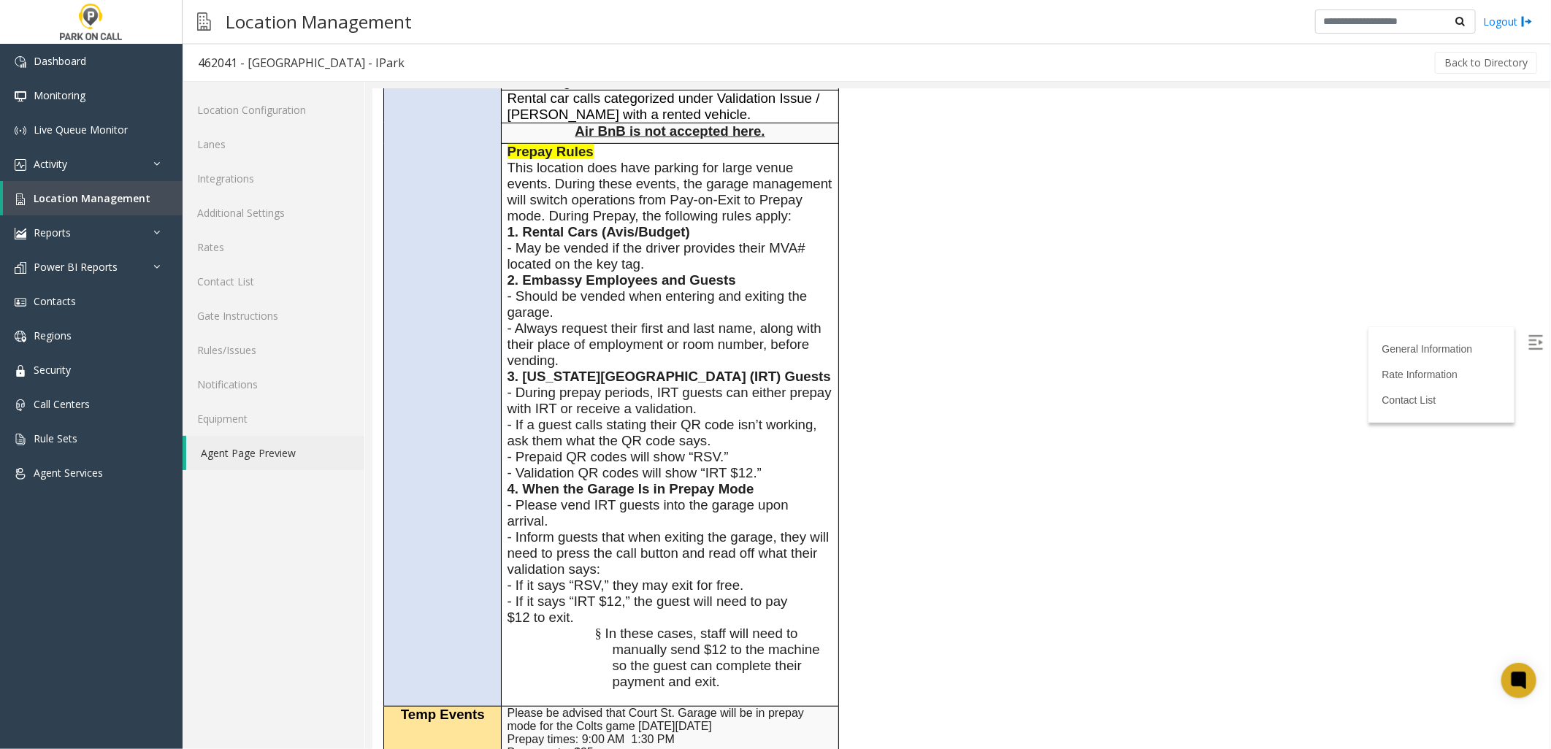
click at [527, 496] on span "4. When the Garage Is in Prepay Mode" at bounding box center [630, 487] width 247 height 15
drag, startPoint x: 526, startPoint y: 497, endPoint x: 507, endPoint y: 501, distance: 18.6
click at [507, 496] on span "4. When the Garage Is in Prepay Mode" at bounding box center [630, 487] width 247 height 15
drag, startPoint x: 507, startPoint y: 501, endPoint x: 594, endPoint y: 538, distance: 94.5
click at [596, 541] on span "- Inform guests that when exiting the garage, they will need to press the call …" at bounding box center [668, 552] width 322 height 47
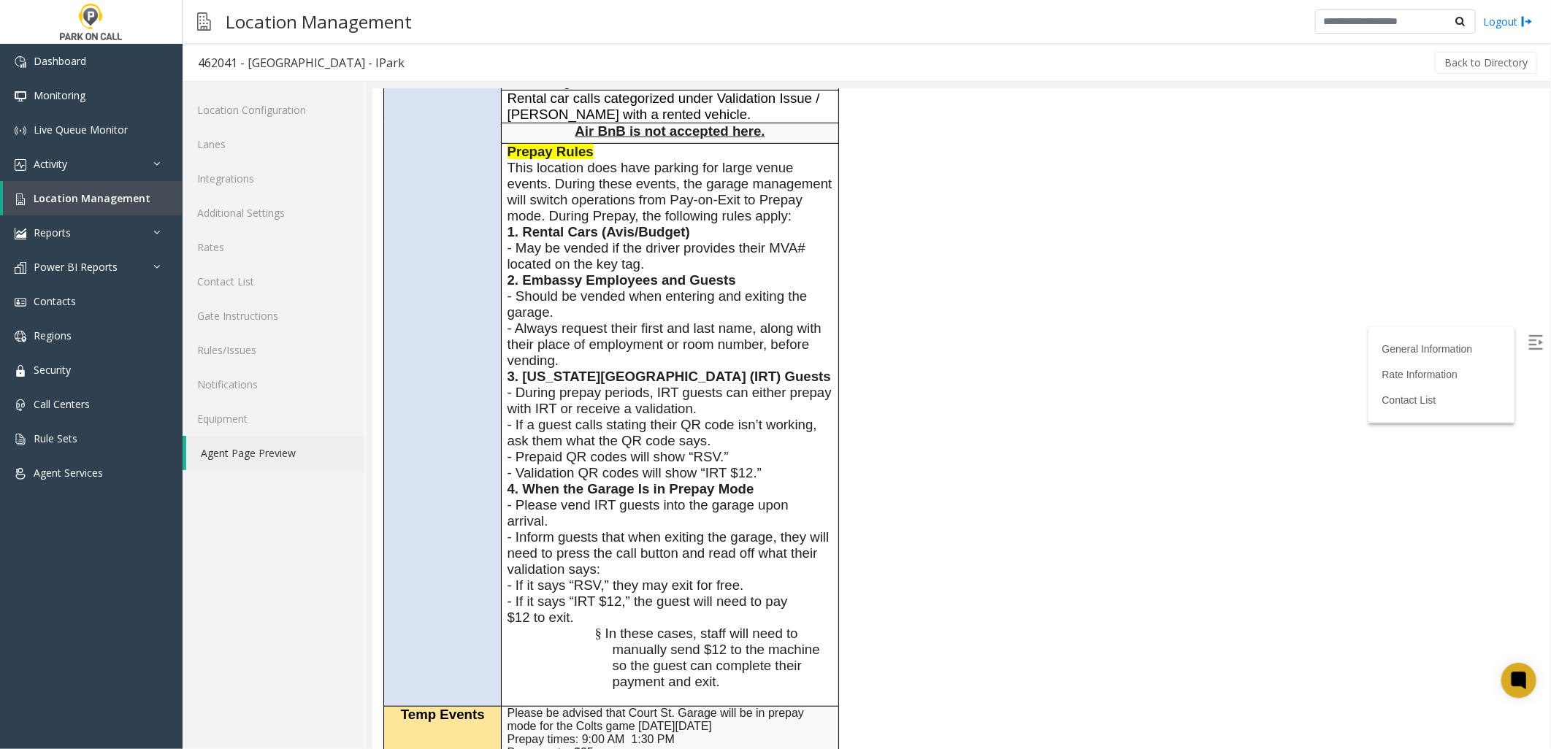
drag, startPoint x: 748, startPoint y: 475, endPoint x: 674, endPoint y: 553, distance: 107.9
click at [674, 553] on span "- Inform guests that when exiting the garage, they will need to press the call …" at bounding box center [668, 552] width 322 height 47
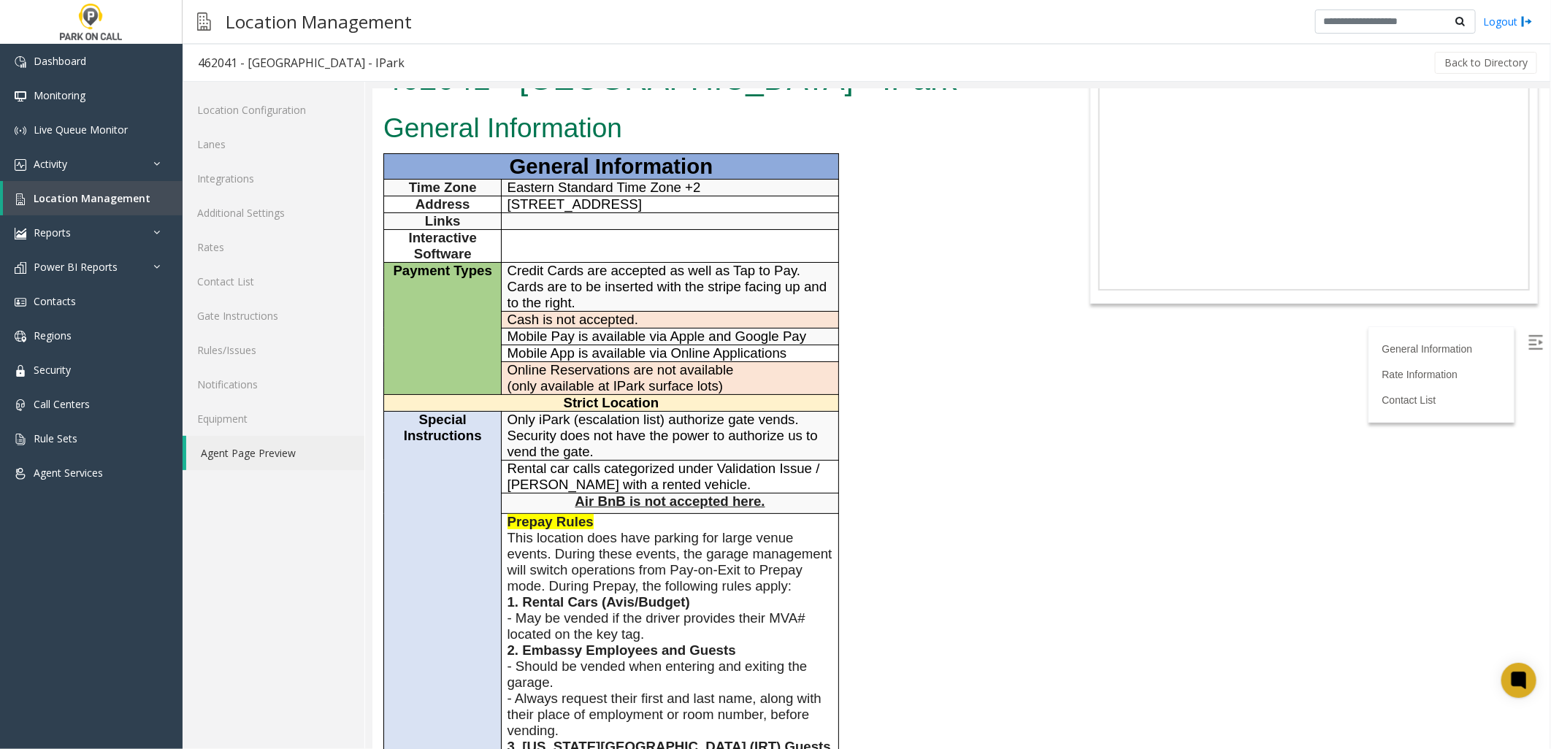
scroll to position [0, 0]
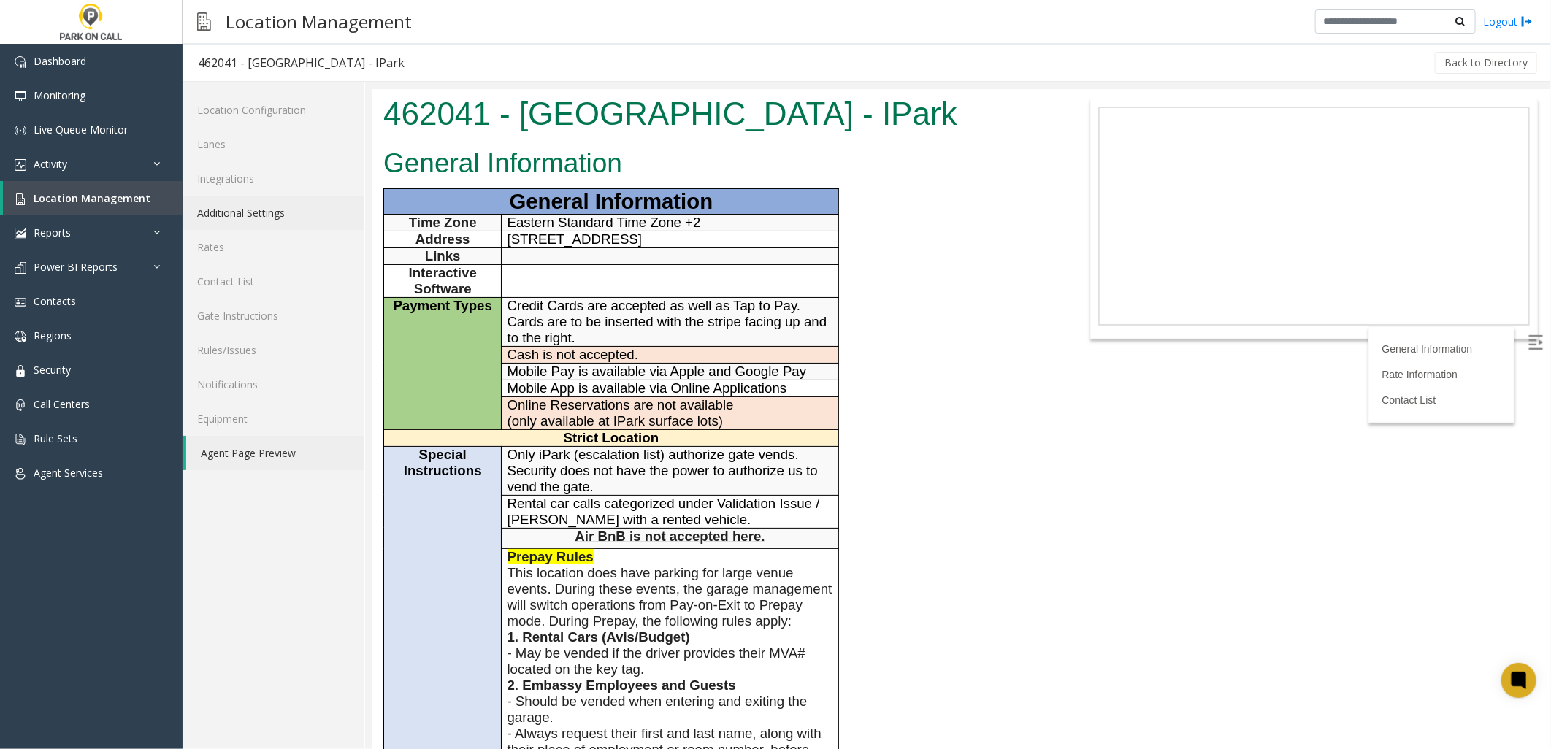
click at [279, 215] on link "Additional Settings" at bounding box center [274, 213] width 182 height 34
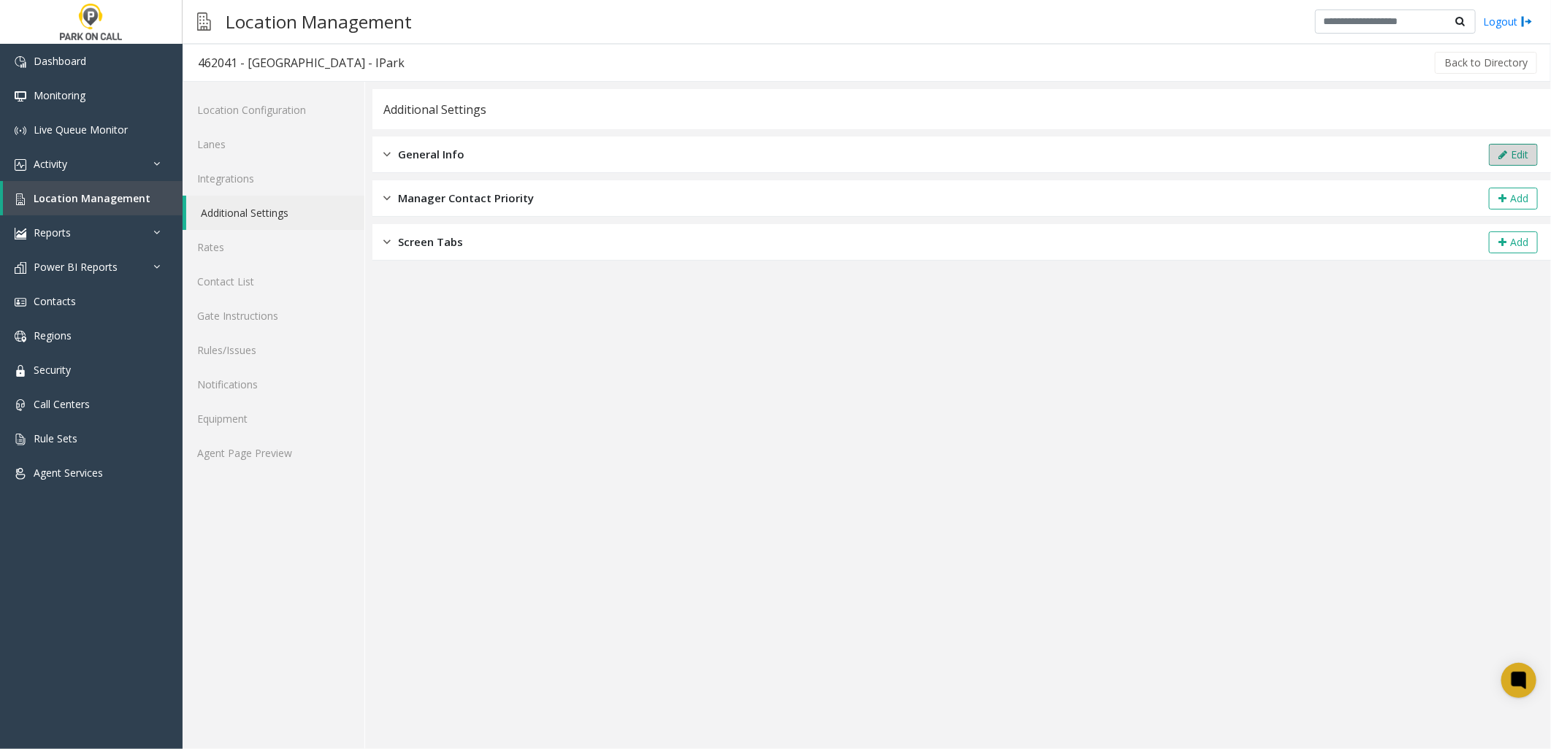
click at [1534, 155] on button "Edit" at bounding box center [1513, 155] width 49 height 22
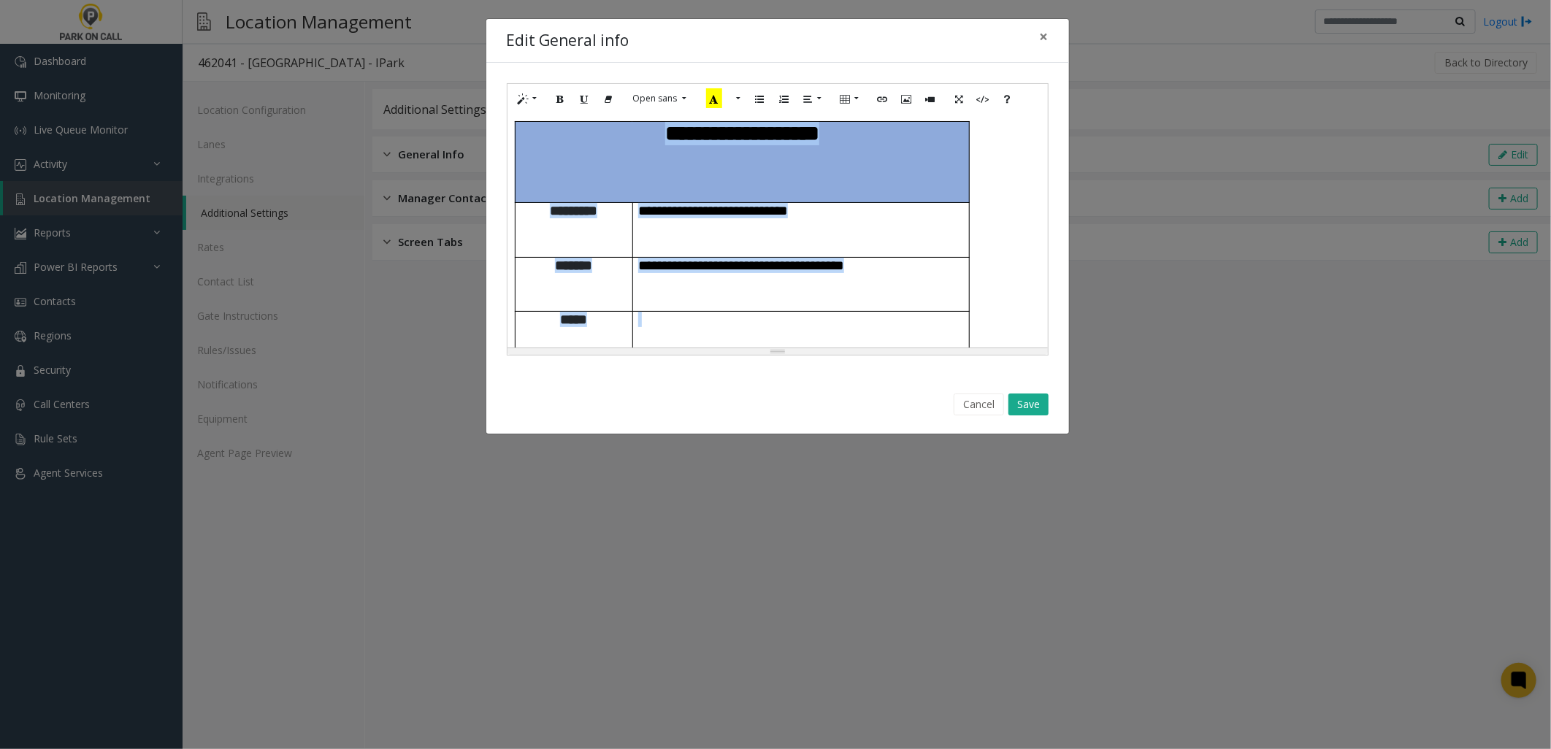
scroll to position [1831, 0]
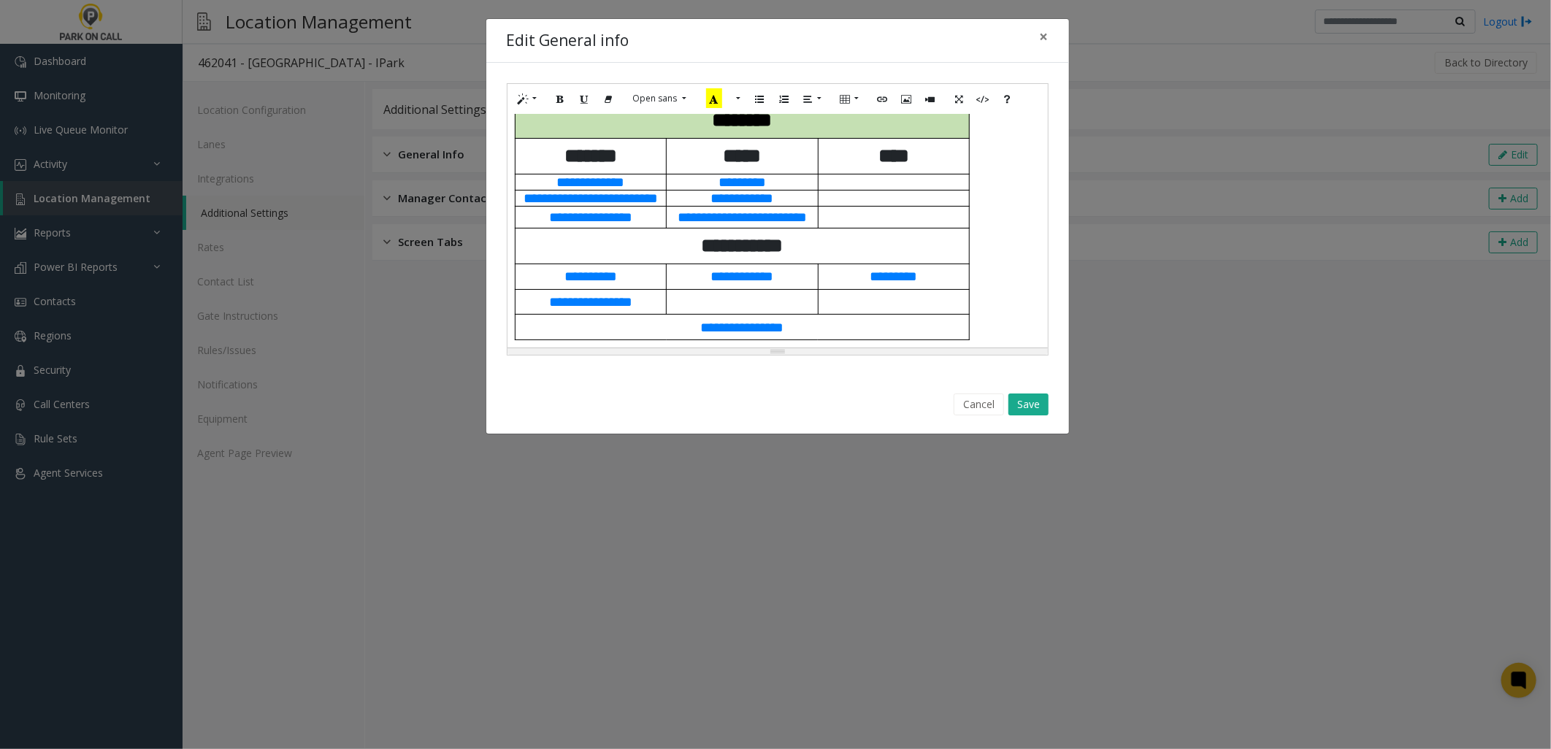
drag, startPoint x: 624, startPoint y: 136, endPoint x: 867, endPoint y: 791, distance: 698.4
click at [867, 748] on html "Dashboard Monitoring Live Queue Monitor Activity Daily Activity Lane Activity A…" at bounding box center [775, 374] width 1551 height 749
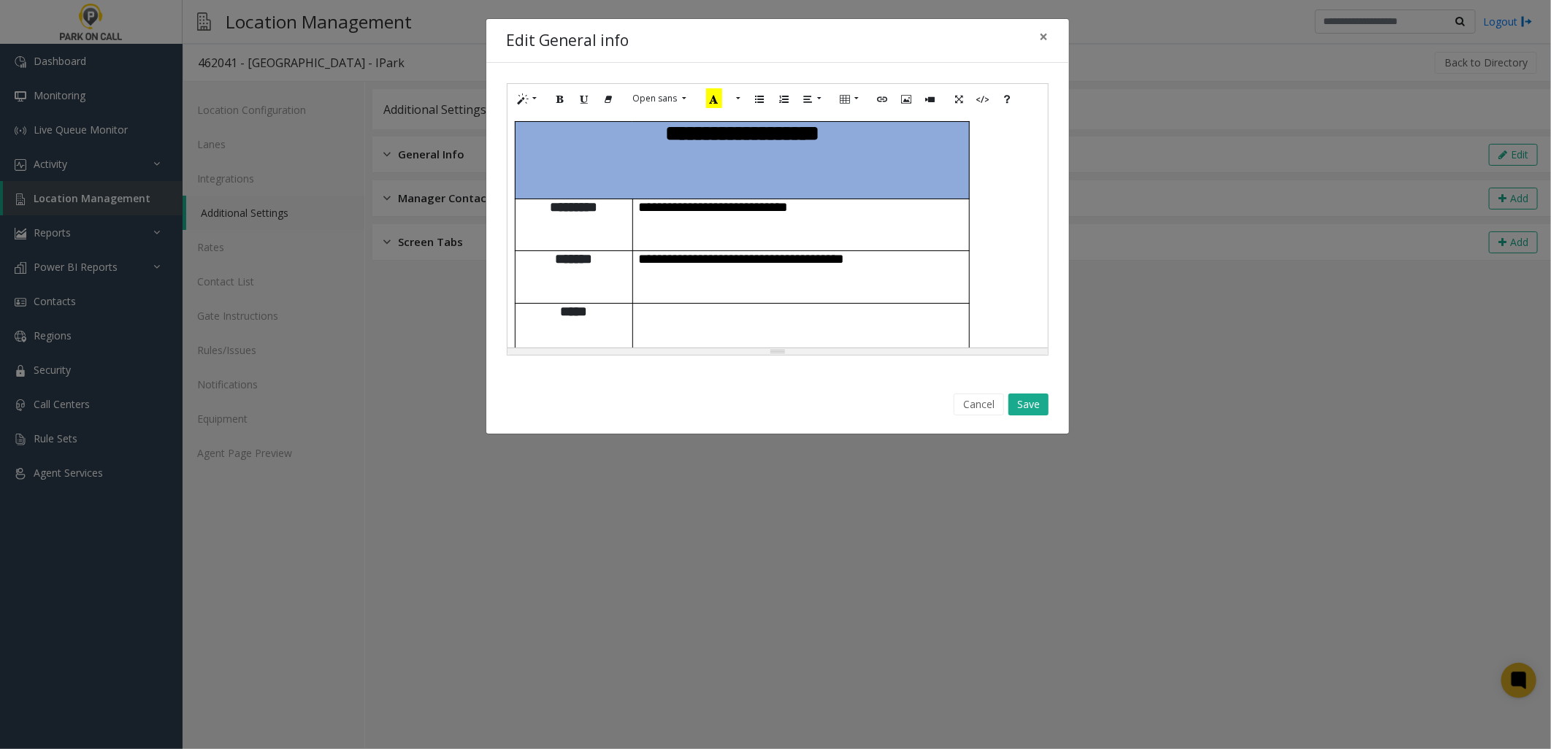
scroll to position [1706, 0]
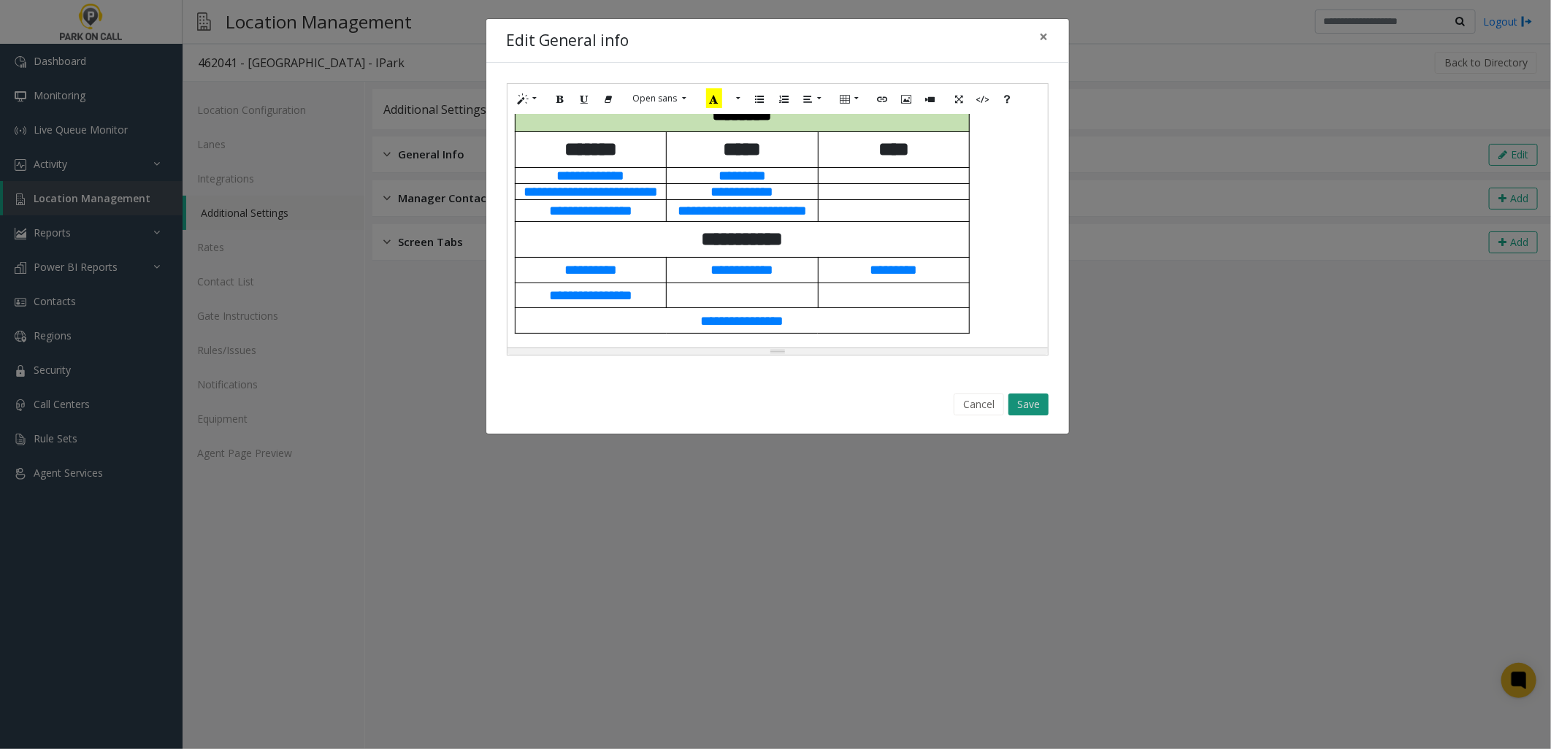
click at [1038, 412] on button "Save" at bounding box center [1028, 405] width 40 height 22
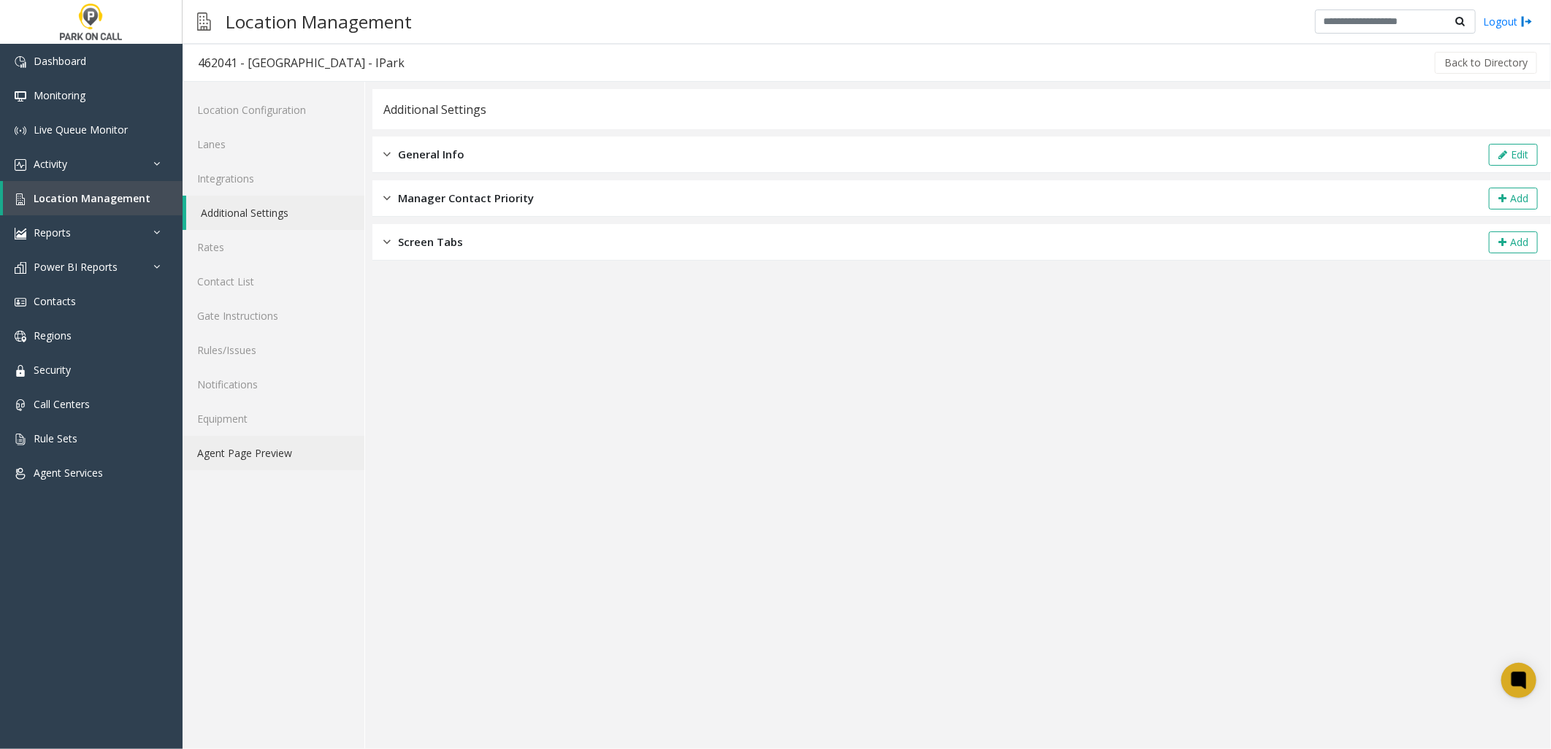
click at [261, 460] on link "Agent Page Preview" at bounding box center [274, 453] width 182 height 34
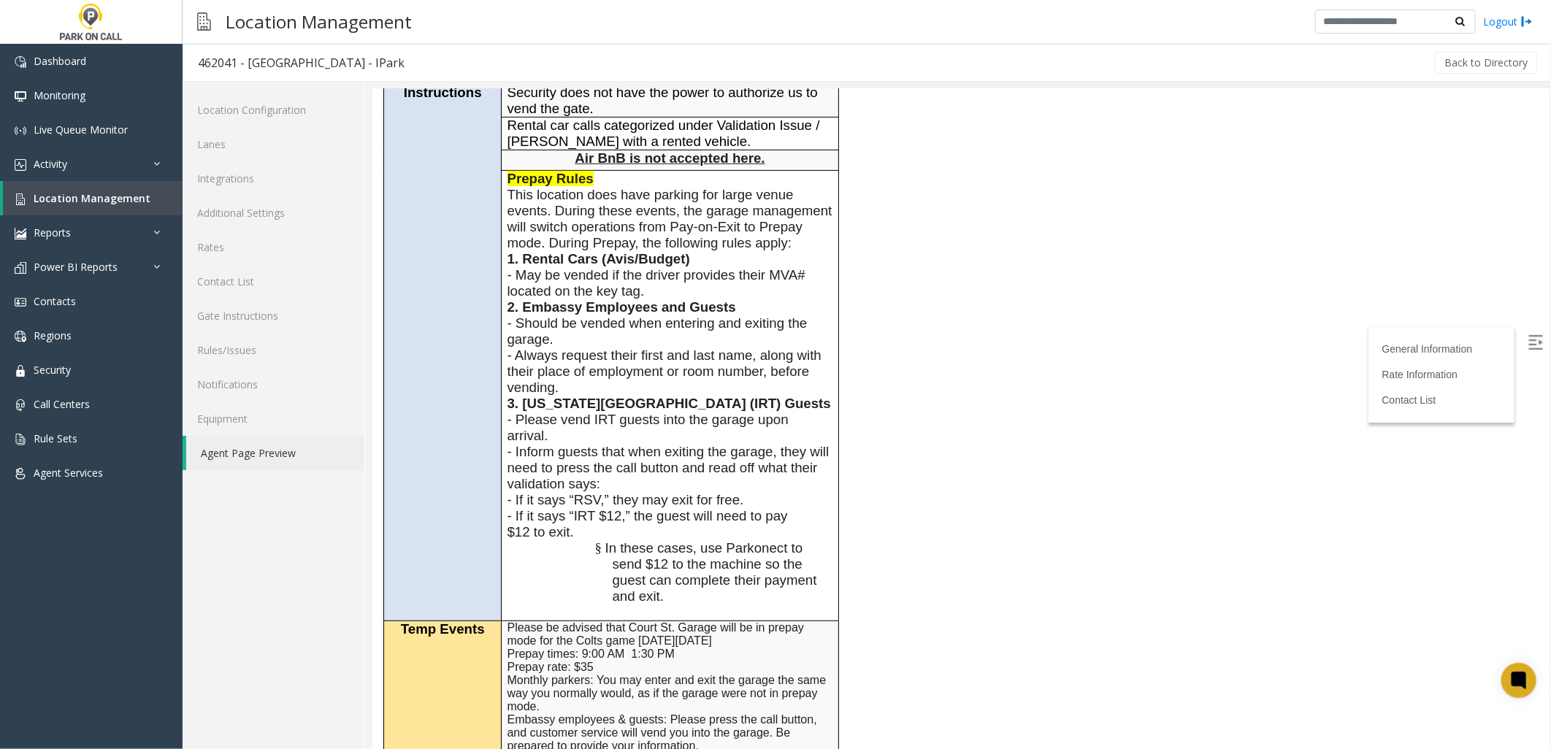
scroll to position [405, 0]
